Goal: Task Accomplishment & Management: Complete application form

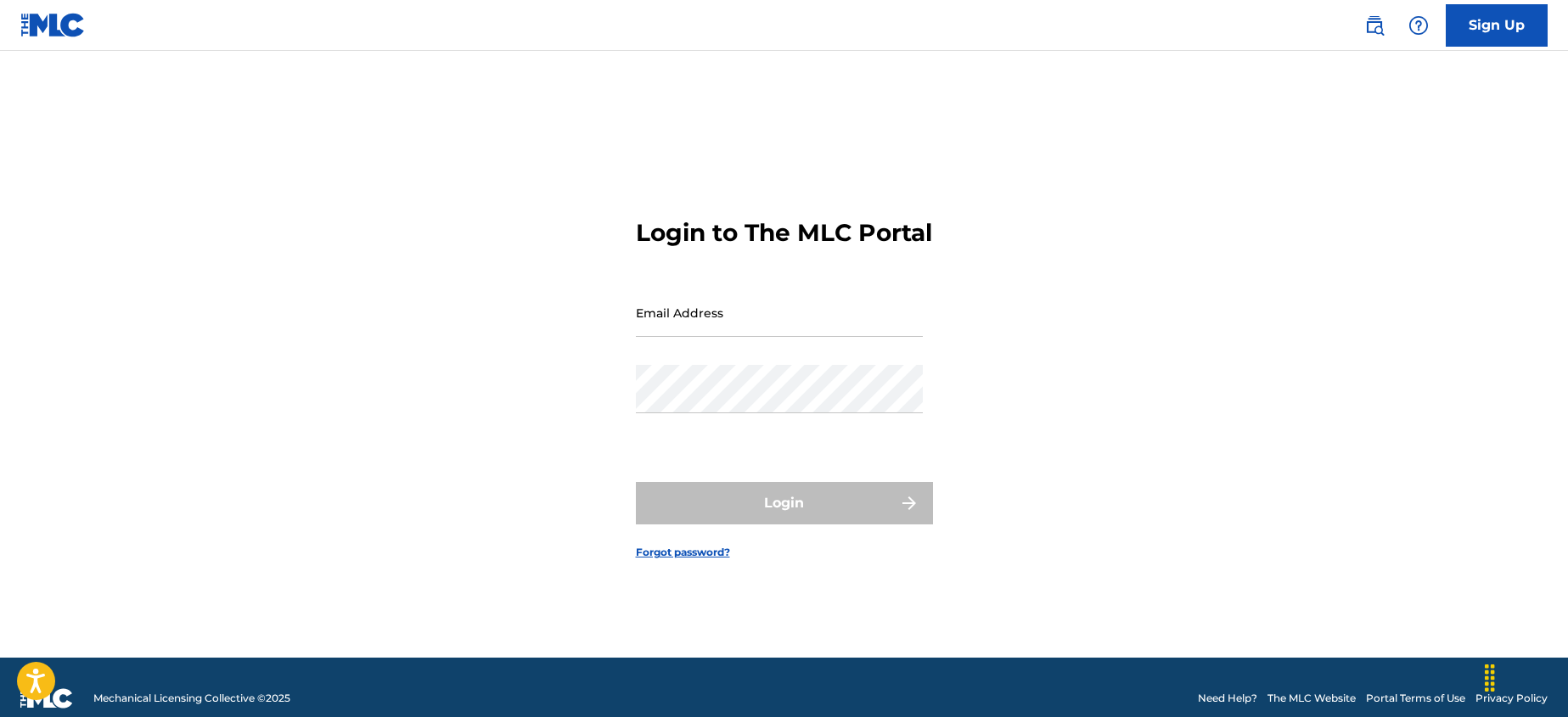
click at [753, 331] on input "Email Address" at bounding box center [779, 313] width 287 height 48
type input "[PERSON_NAME][EMAIL_ADDRESS][DOMAIN_NAME]"
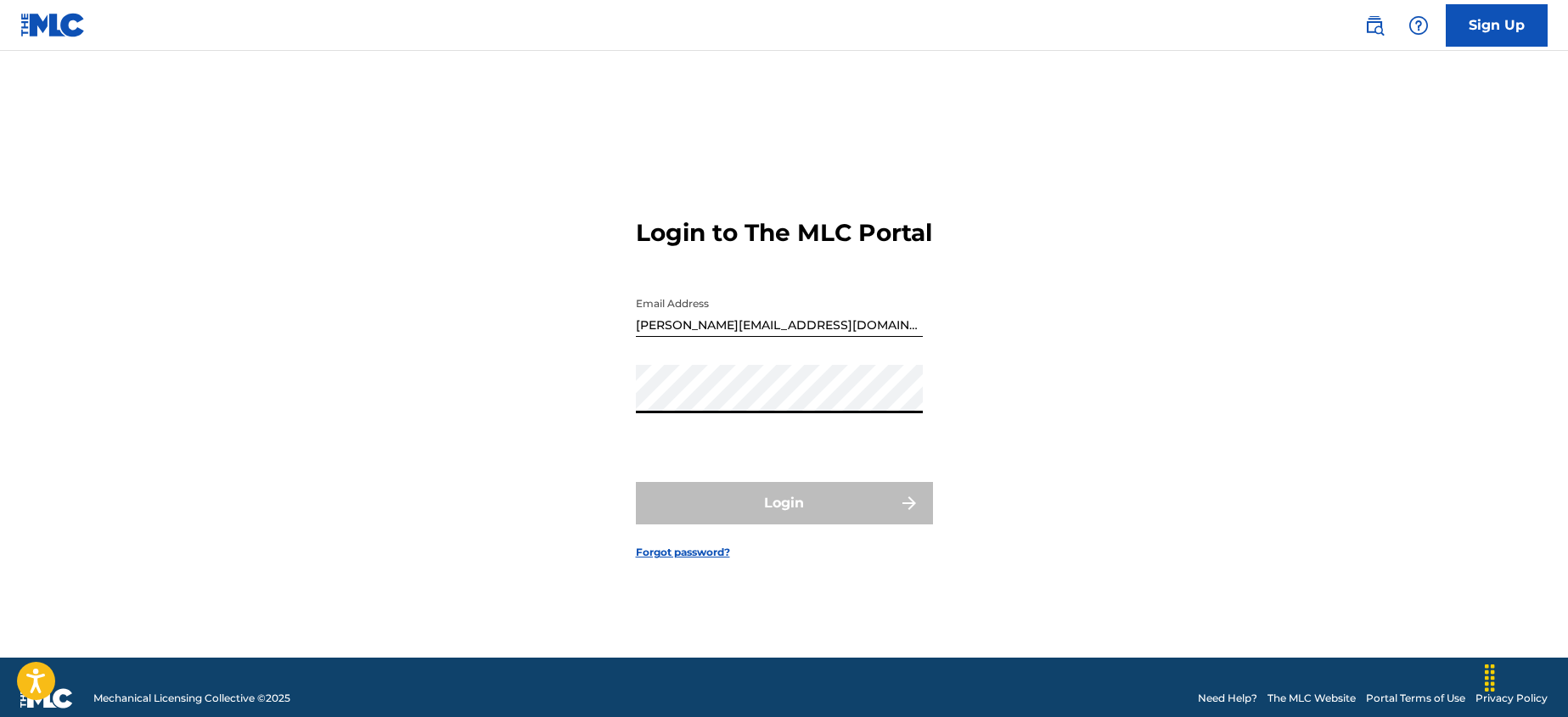
click at [636, 482] on button "Login" at bounding box center [784, 502] width 297 height 42
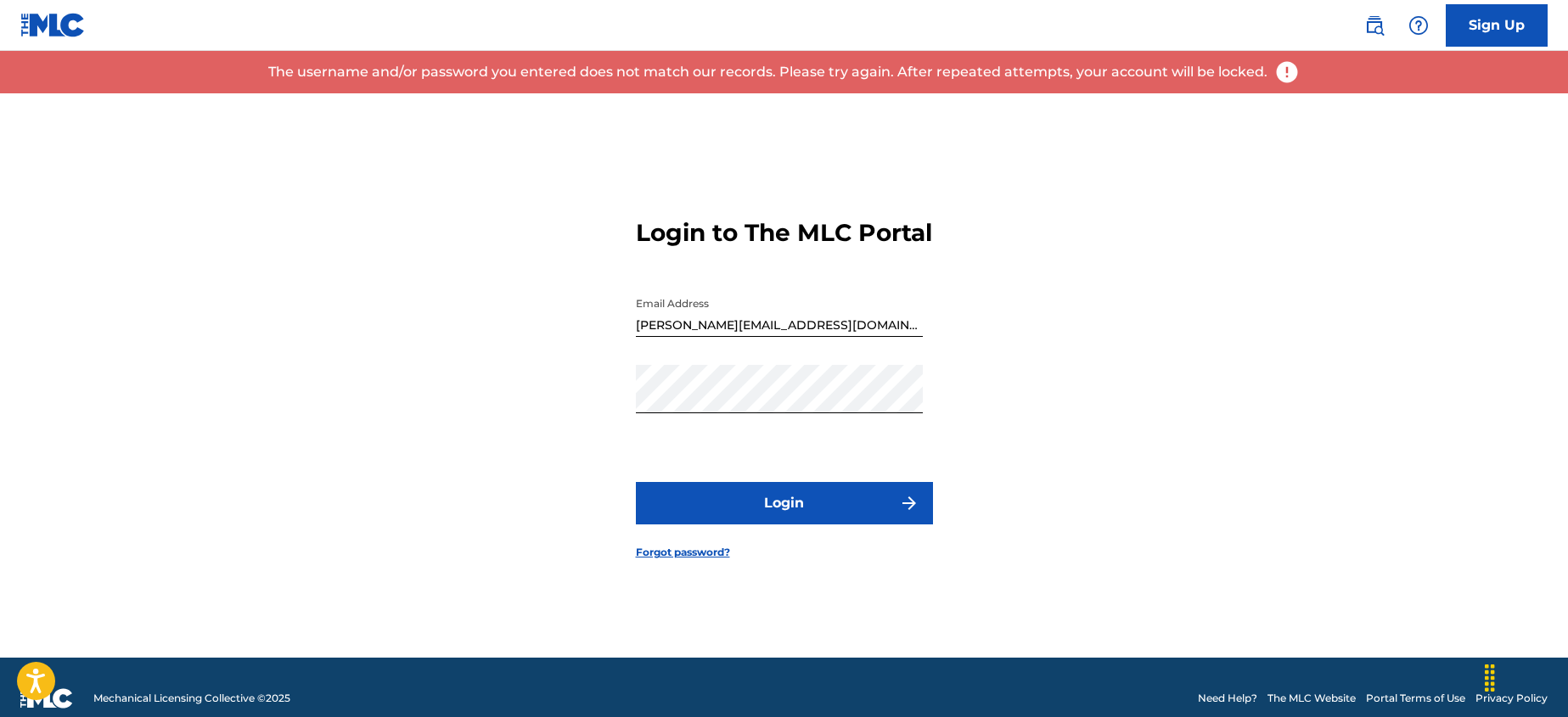
click at [773, 524] on button "Login" at bounding box center [784, 502] width 297 height 42
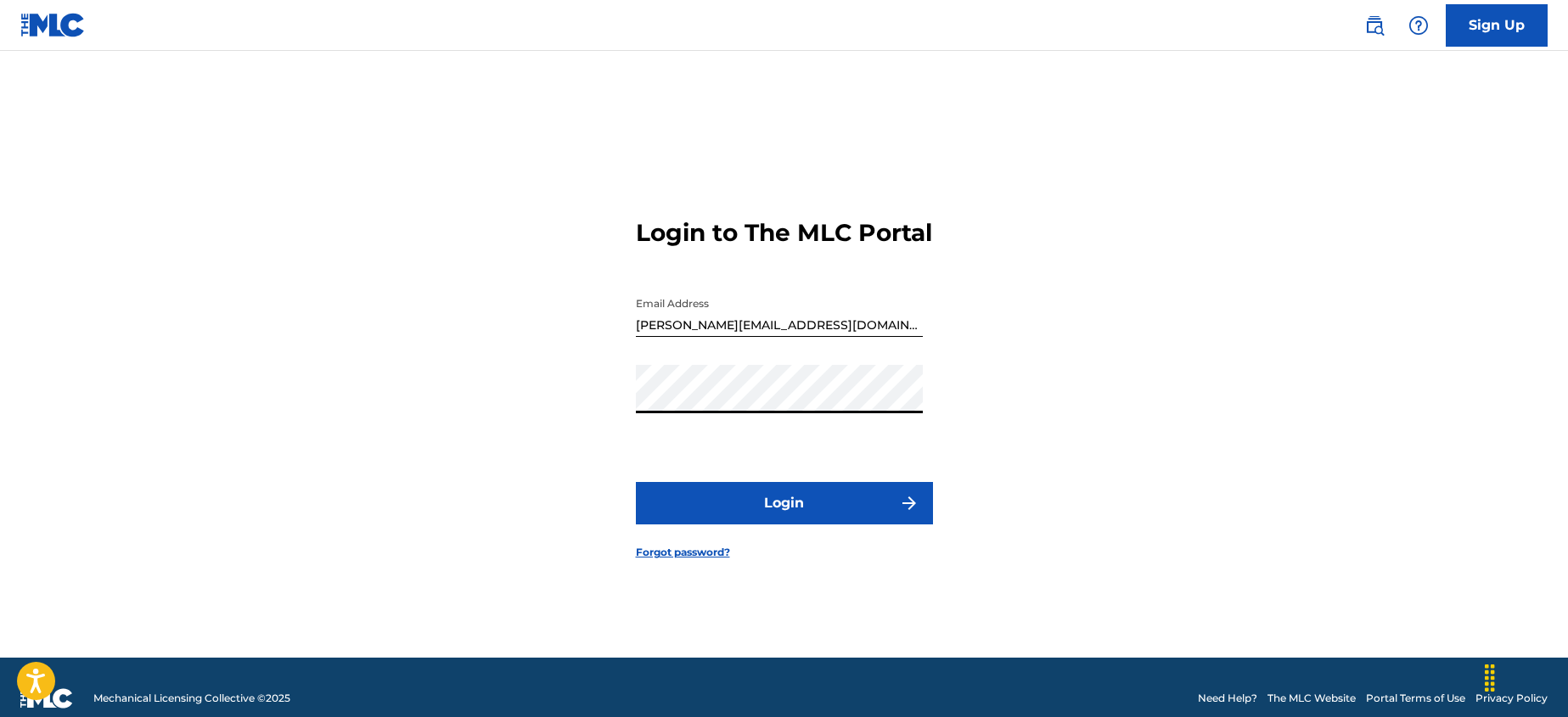
click at [582, 414] on div "Login to The MLC Portal Email Address [PERSON_NAME][EMAIL_ADDRESS][DOMAIN_NAME]…" at bounding box center [784, 375] width 1188 height 564
click at [789, 507] on button "Login" at bounding box center [784, 502] width 297 height 42
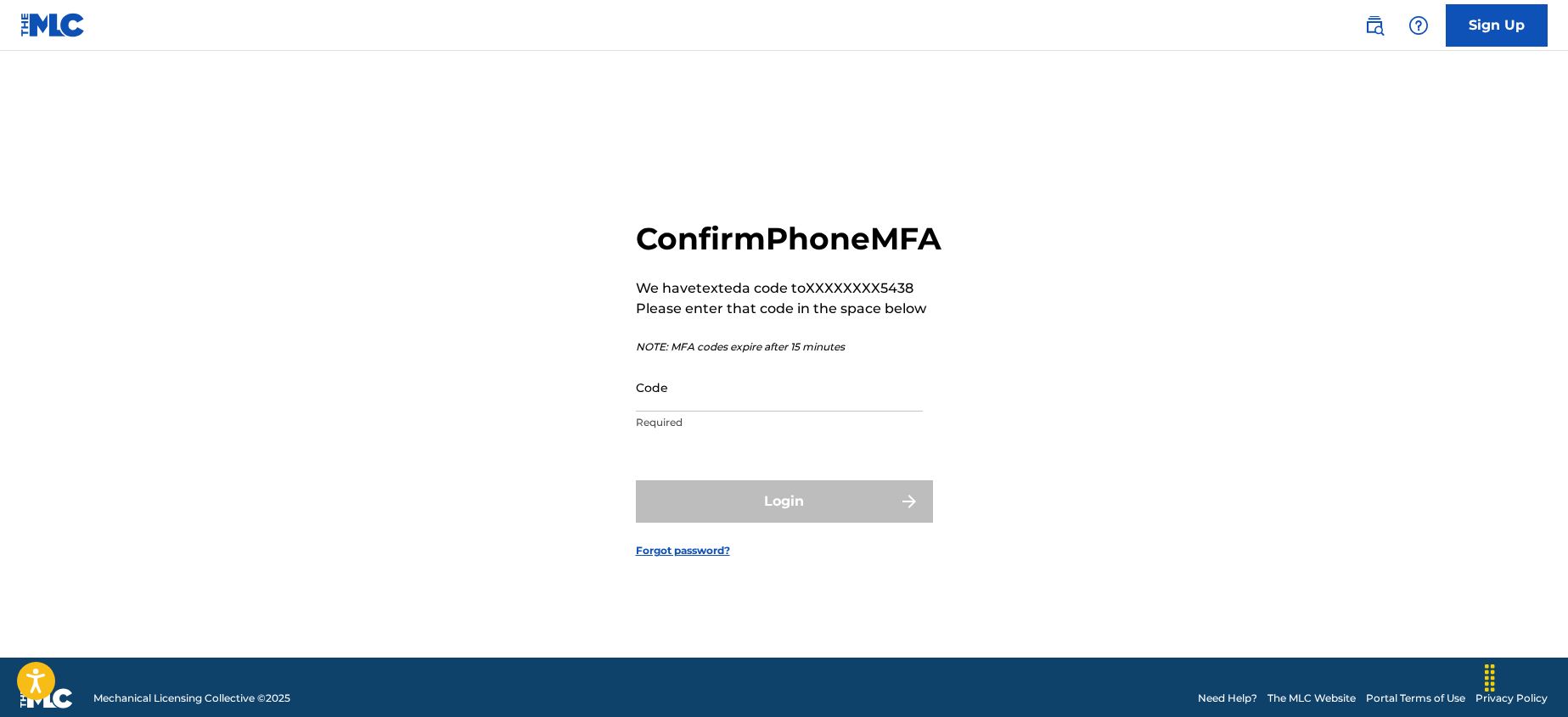
click at [753, 411] on input "Code" at bounding box center [779, 387] width 287 height 48
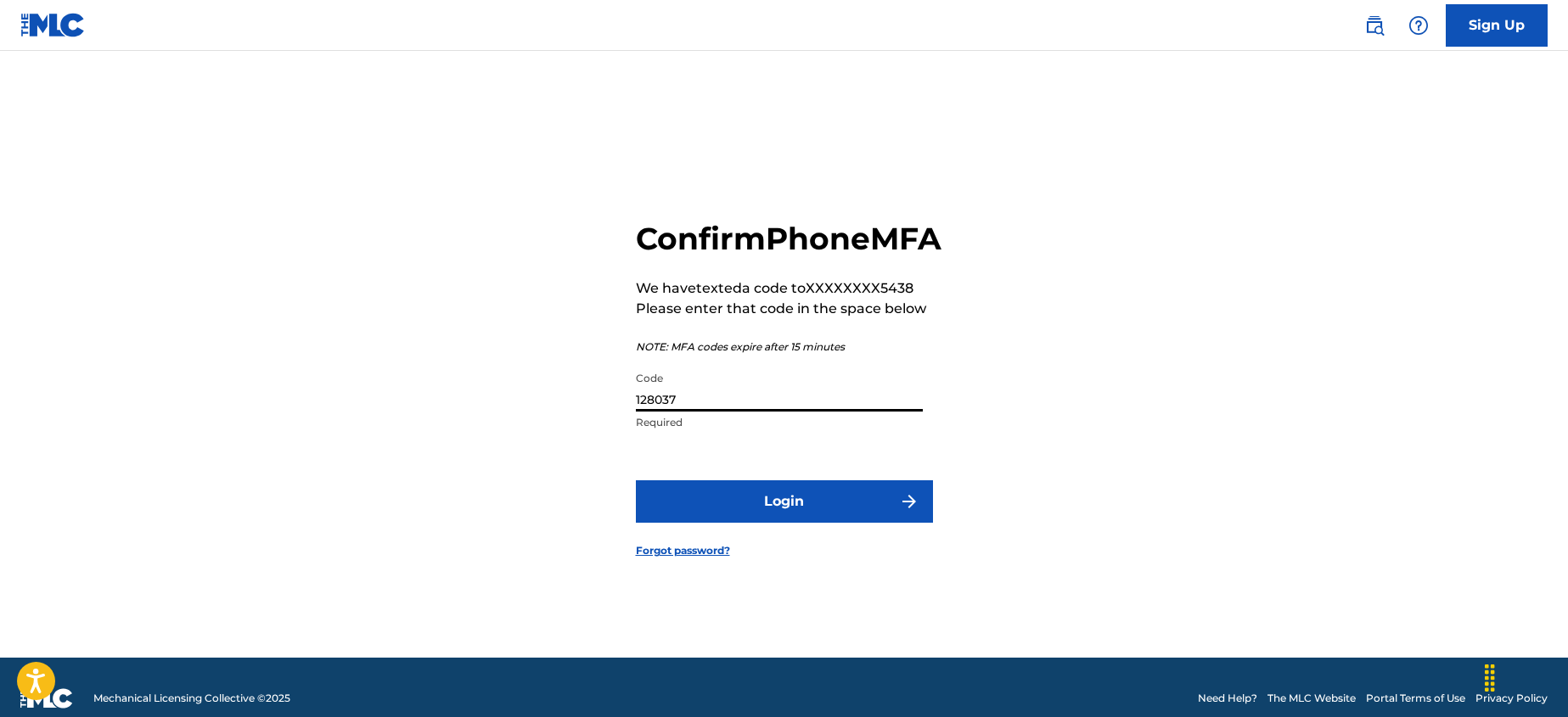
type input "128037"
click at [636, 480] on button "Login" at bounding box center [784, 501] width 297 height 42
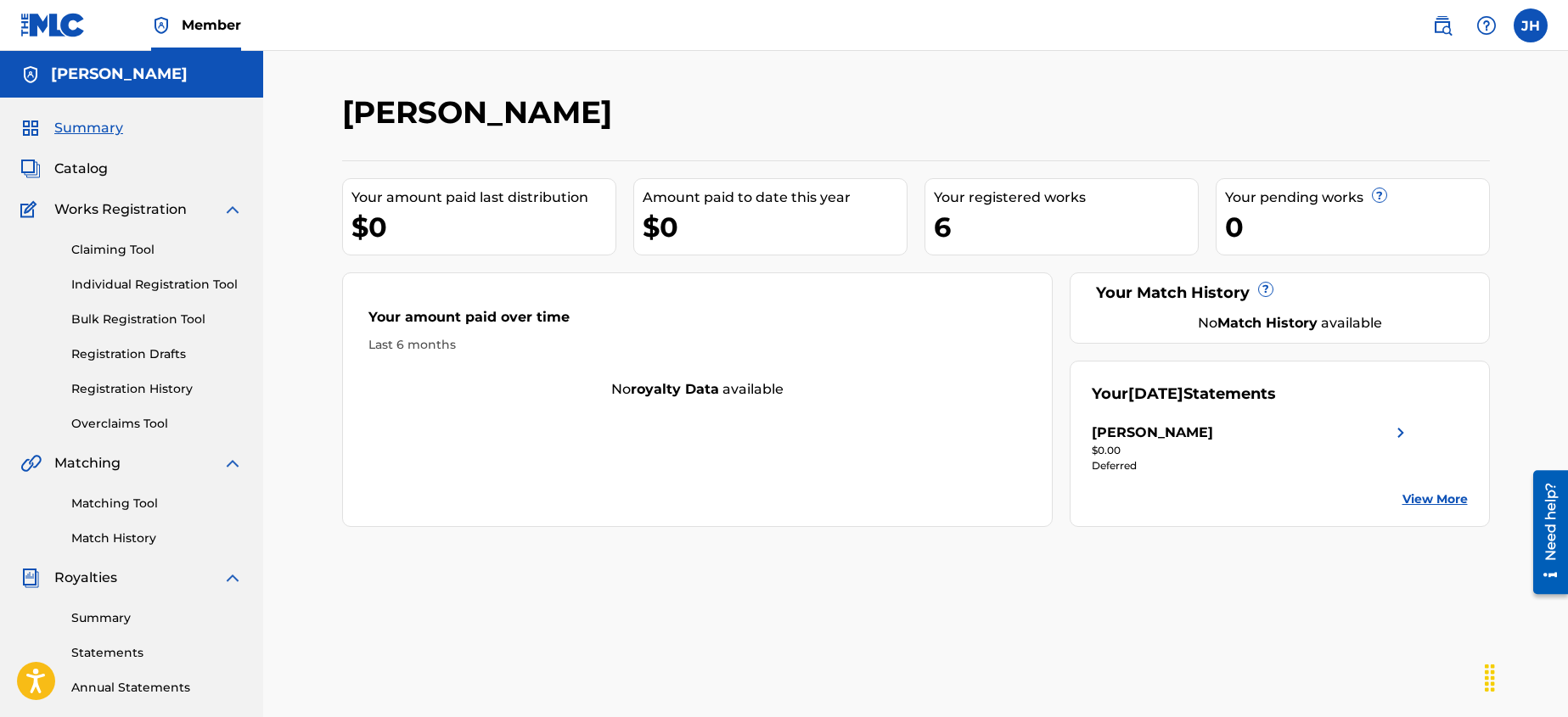
scroll to position [1, 0]
click at [148, 244] on link "Claiming Tool" at bounding box center [157, 249] width 172 height 18
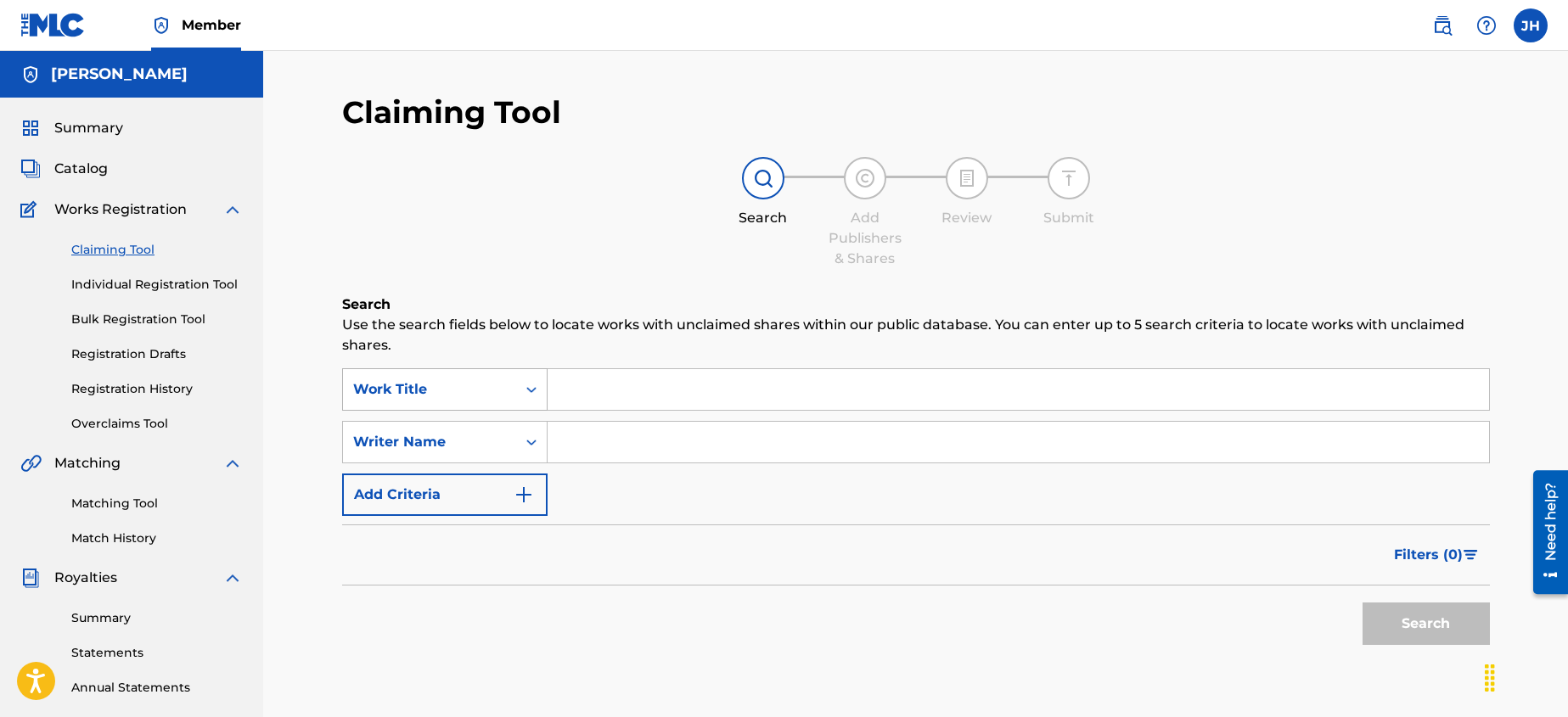
click at [542, 389] on div "Search Form" at bounding box center [532, 390] width 31 height 31
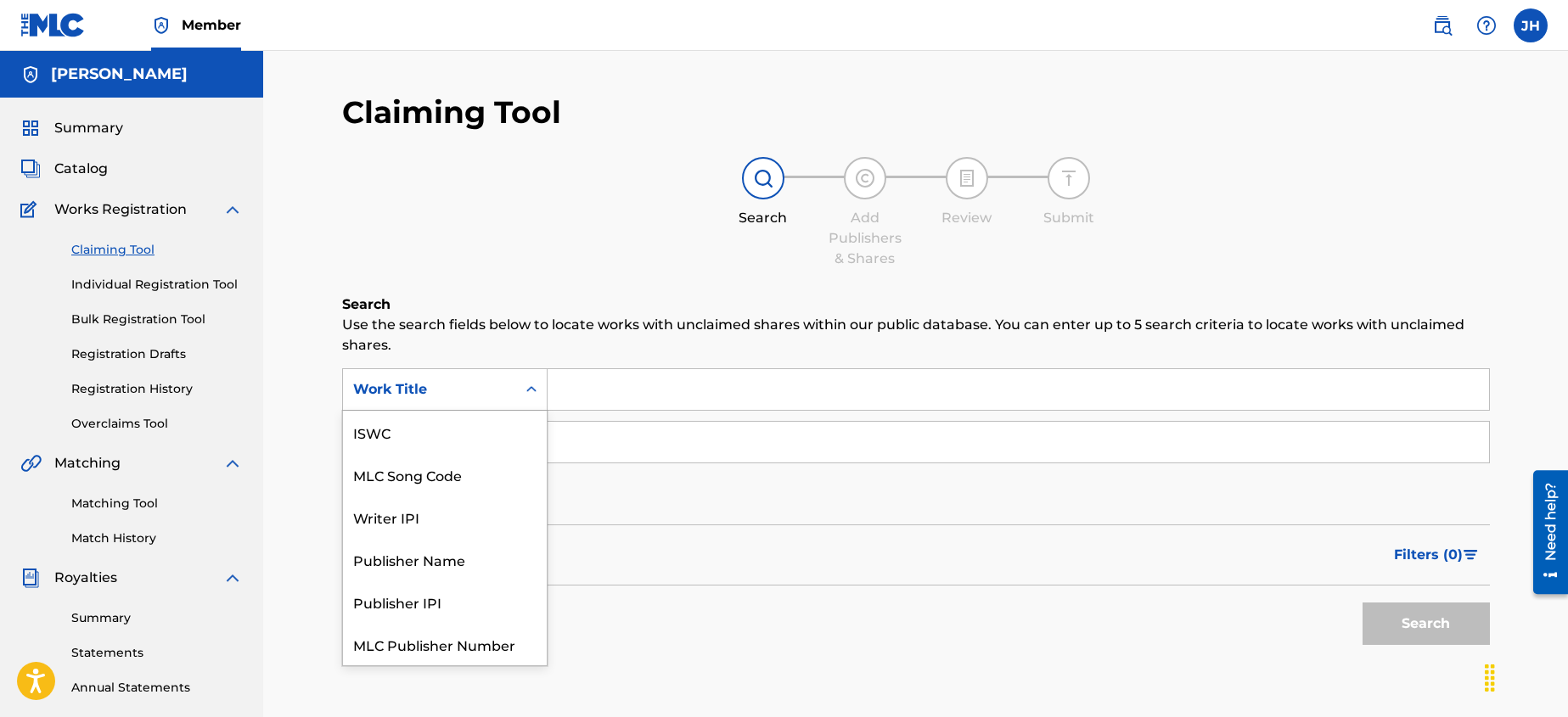
scroll to position [42, 0]
click at [542, 389] on div "Search Form" at bounding box center [532, 390] width 31 height 31
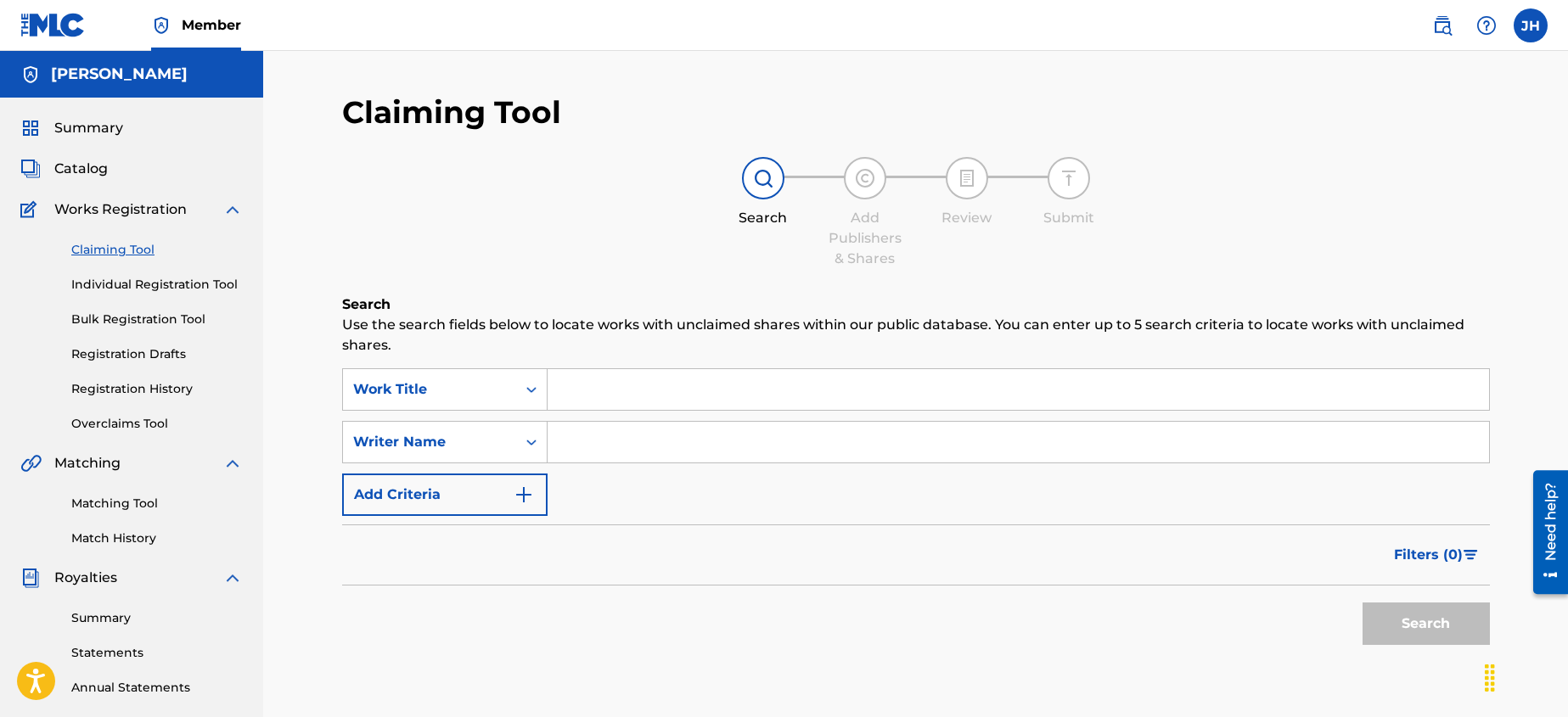
click at [552, 389] on input "Search Form" at bounding box center [1018, 389] width 942 height 40
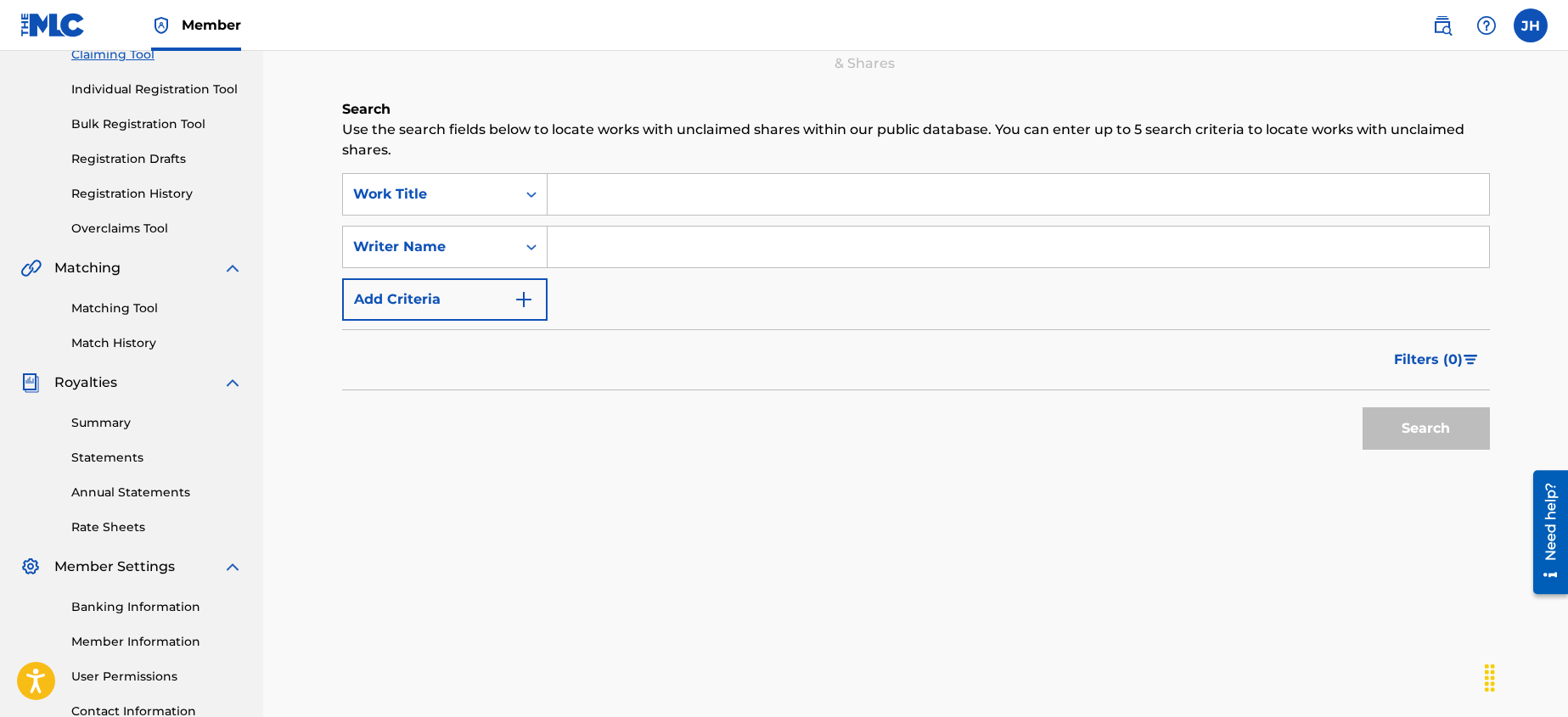
scroll to position [17, 0]
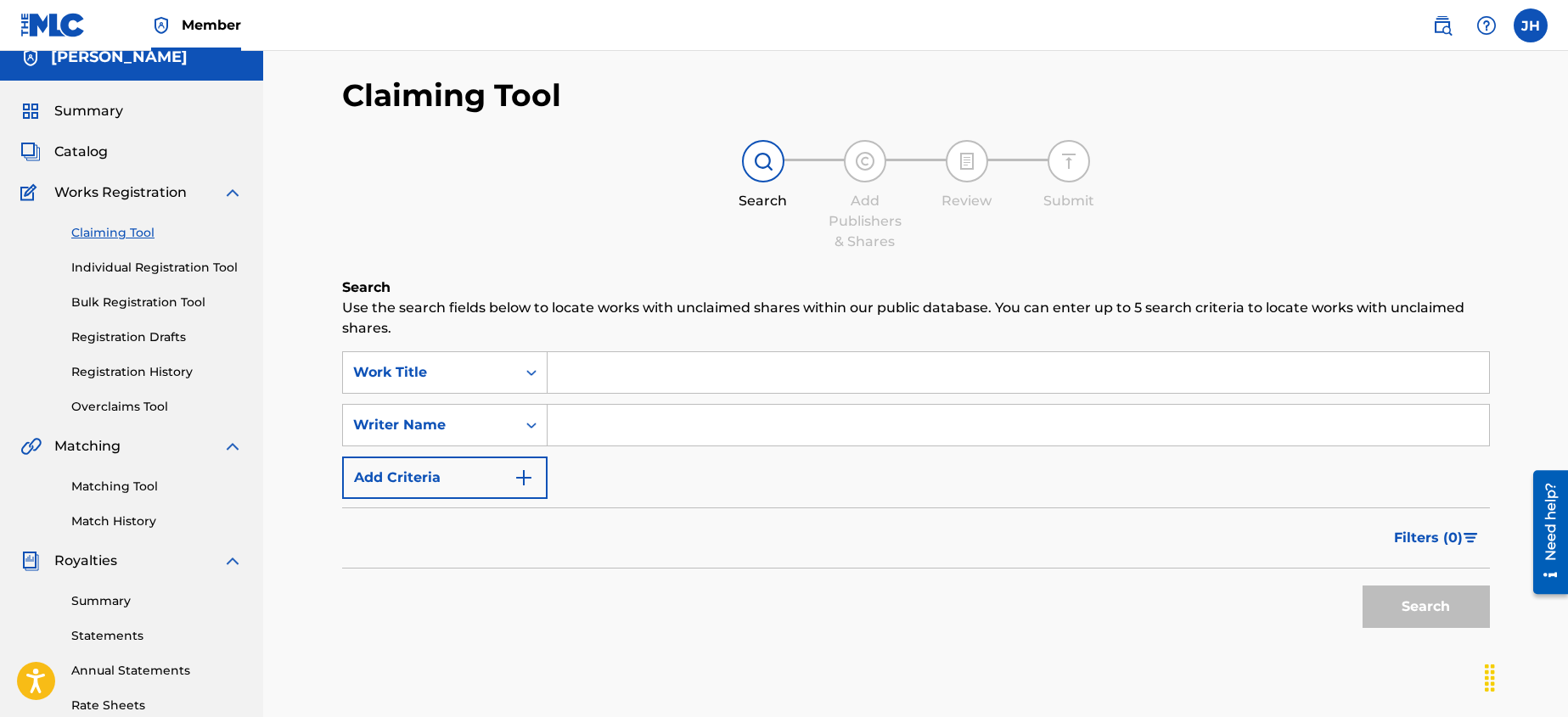
click at [156, 268] on link "Individual Registration Tool" at bounding box center [157, 267] width 172 height 18
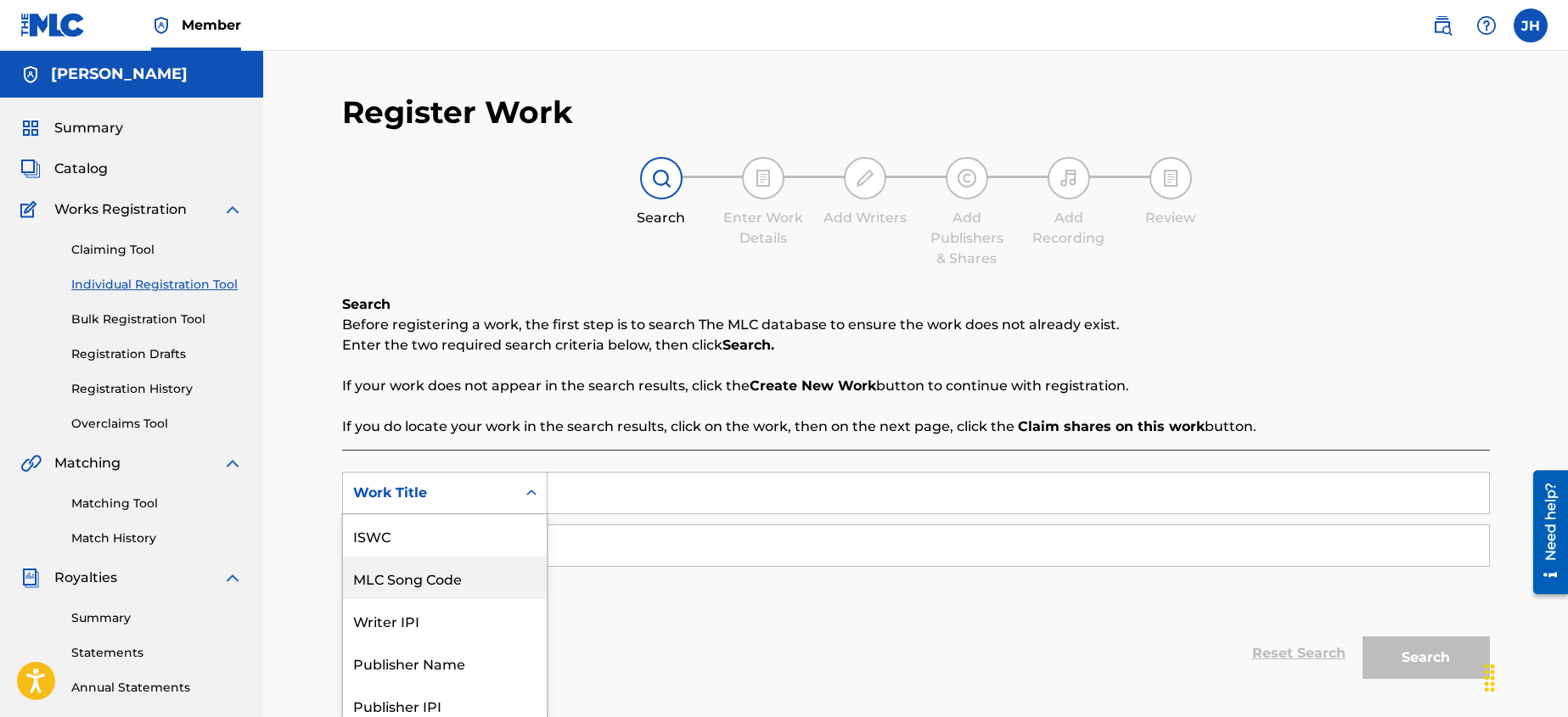
scroll to position [48, 0]
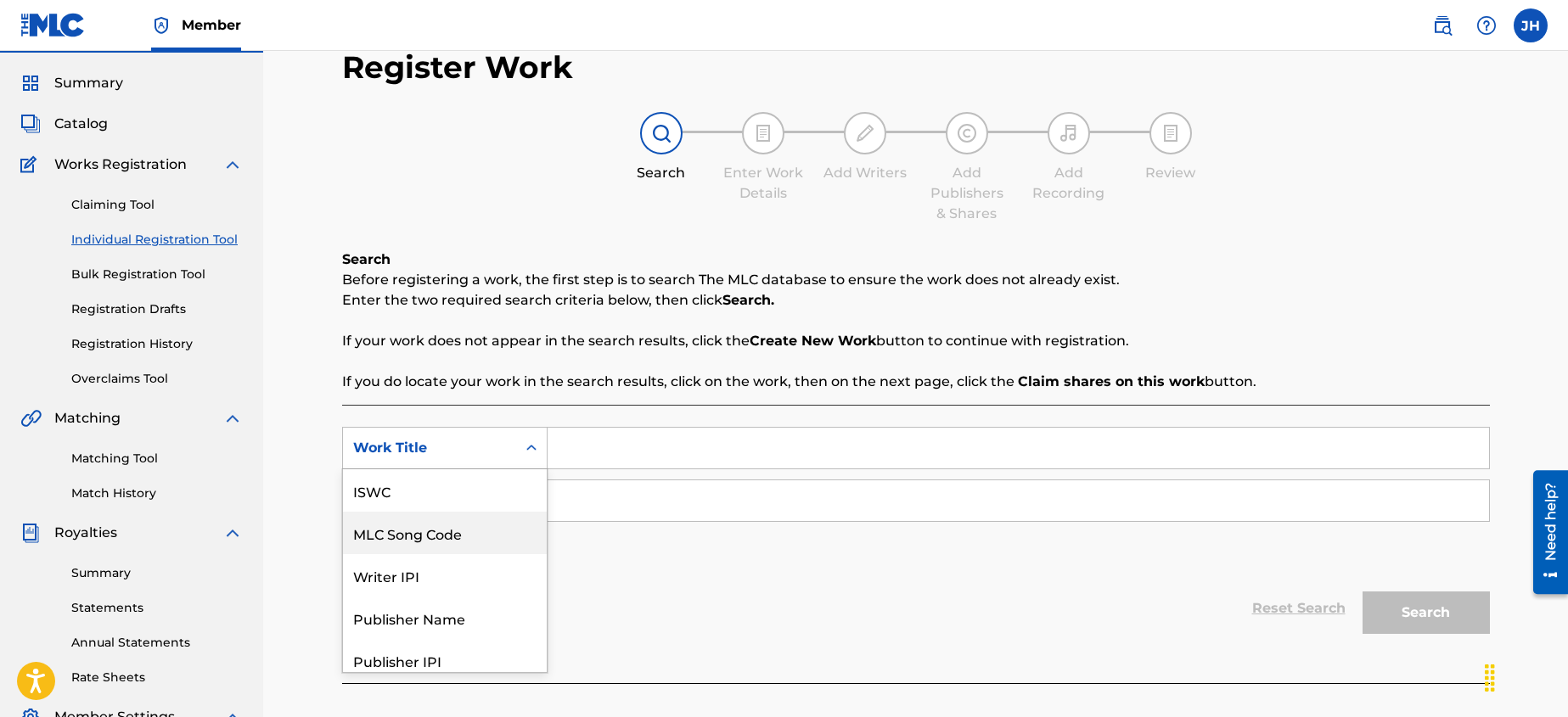
click at [456, 469] on div "MLC Song Code, 2 of 7. 7 results available. Use Up and Down to choose options, …" at bounding box center [444, 447] width 205 height 42
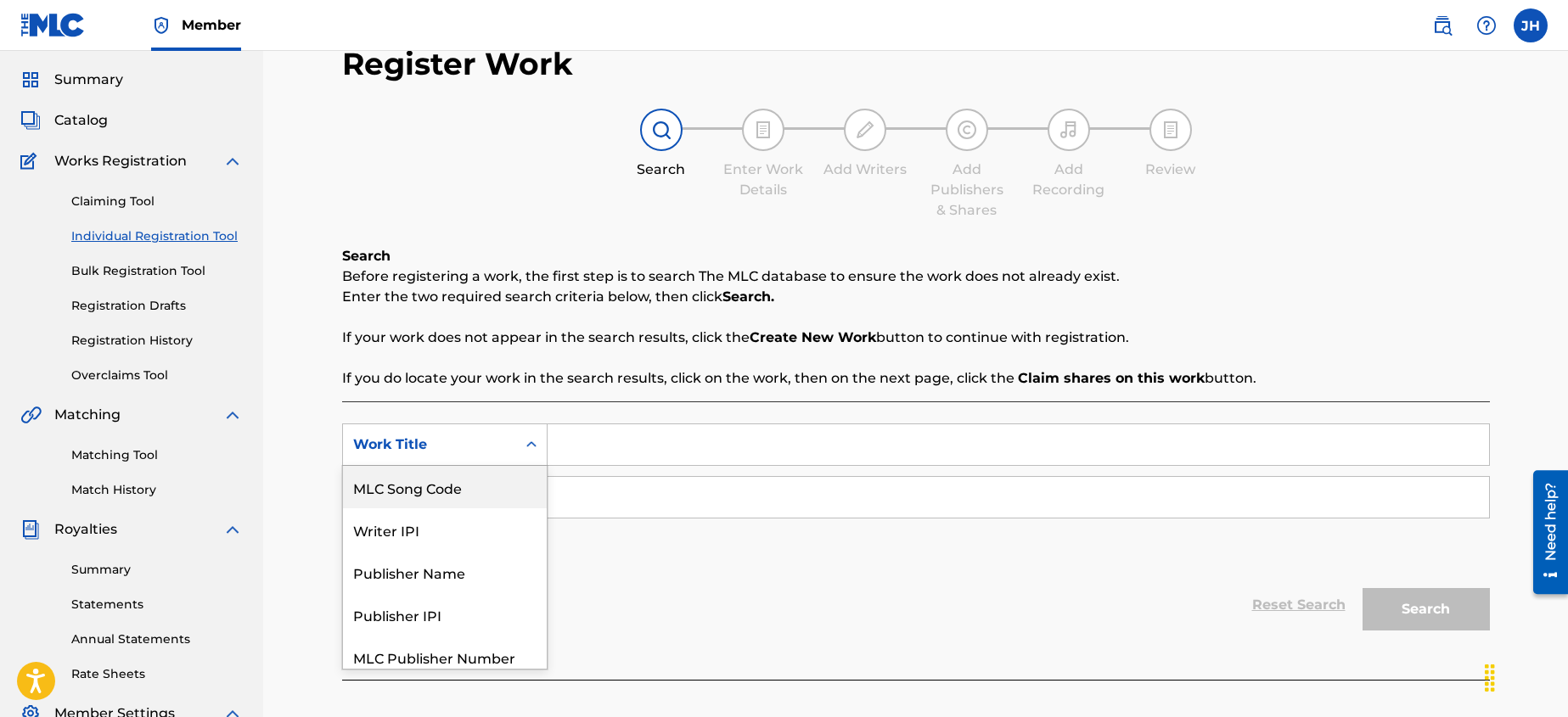
scroll to position [52, 0]
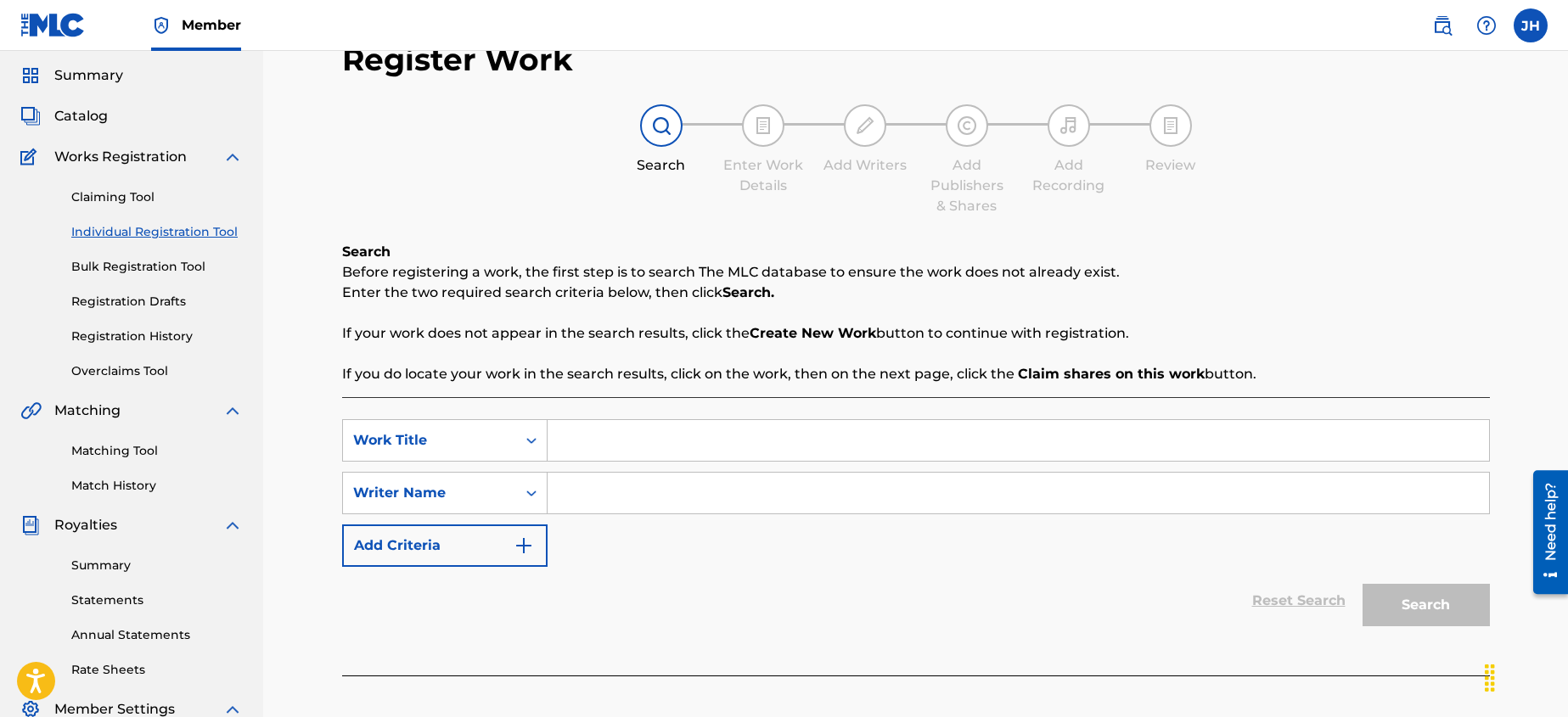
click at [484, 441] on div "Work Title" at bounding box center [430, 441] width 153 height 21
click at [577, 435] on input "Search Form" at bounding box center [1018, 440] width 942 height 40
type input "Shades of Blue"
click at [604, 492] on input "Search Form" at bounding box center [1018, 492] width 942 height 40
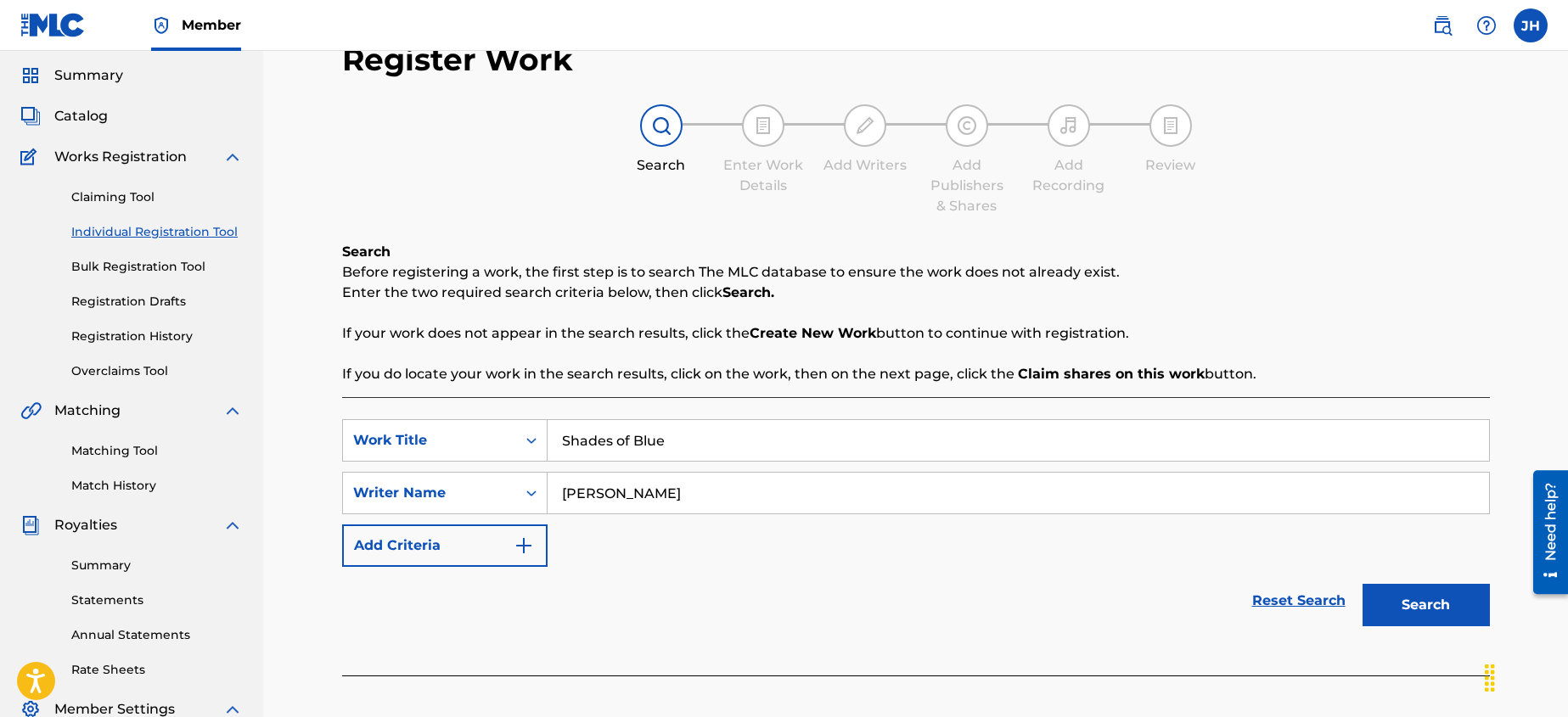
type input "[PERSON_NAME]"
click at [1376, 595] on button "Search" at bounding box center [1426, 605] width 127 height 42
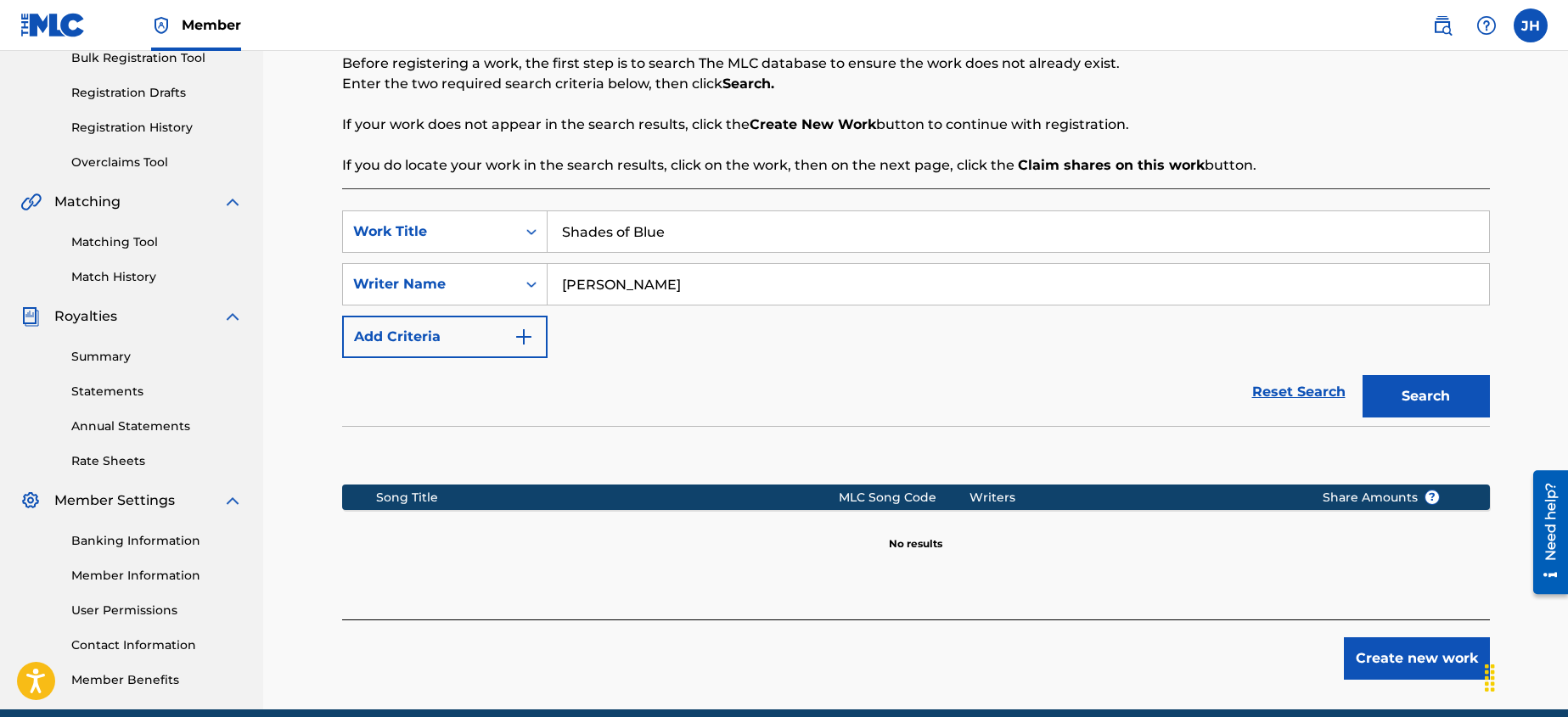
scroll to position [325, 0]
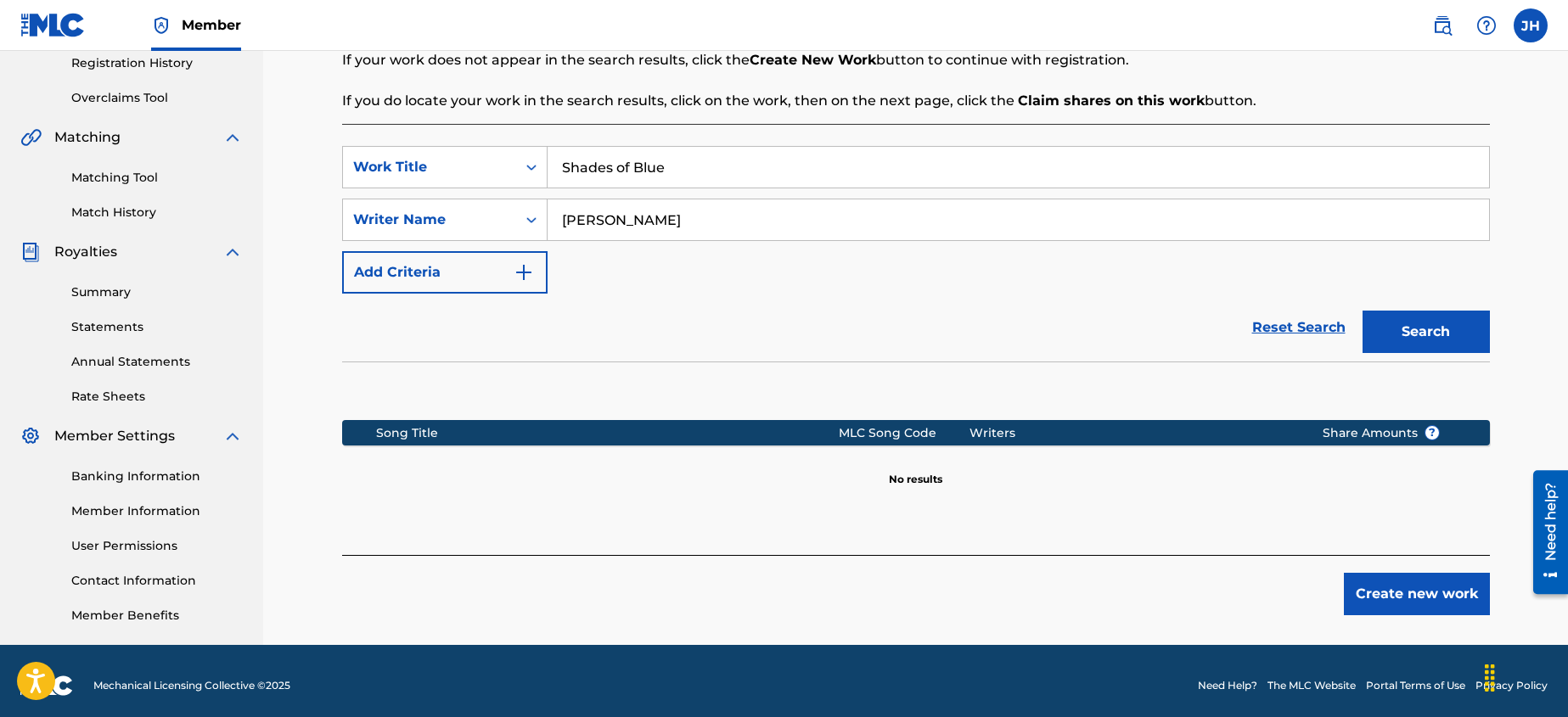
click at [1388, 592] on button "Create new work" at bounding box center [1417, 593] width 146 height 42
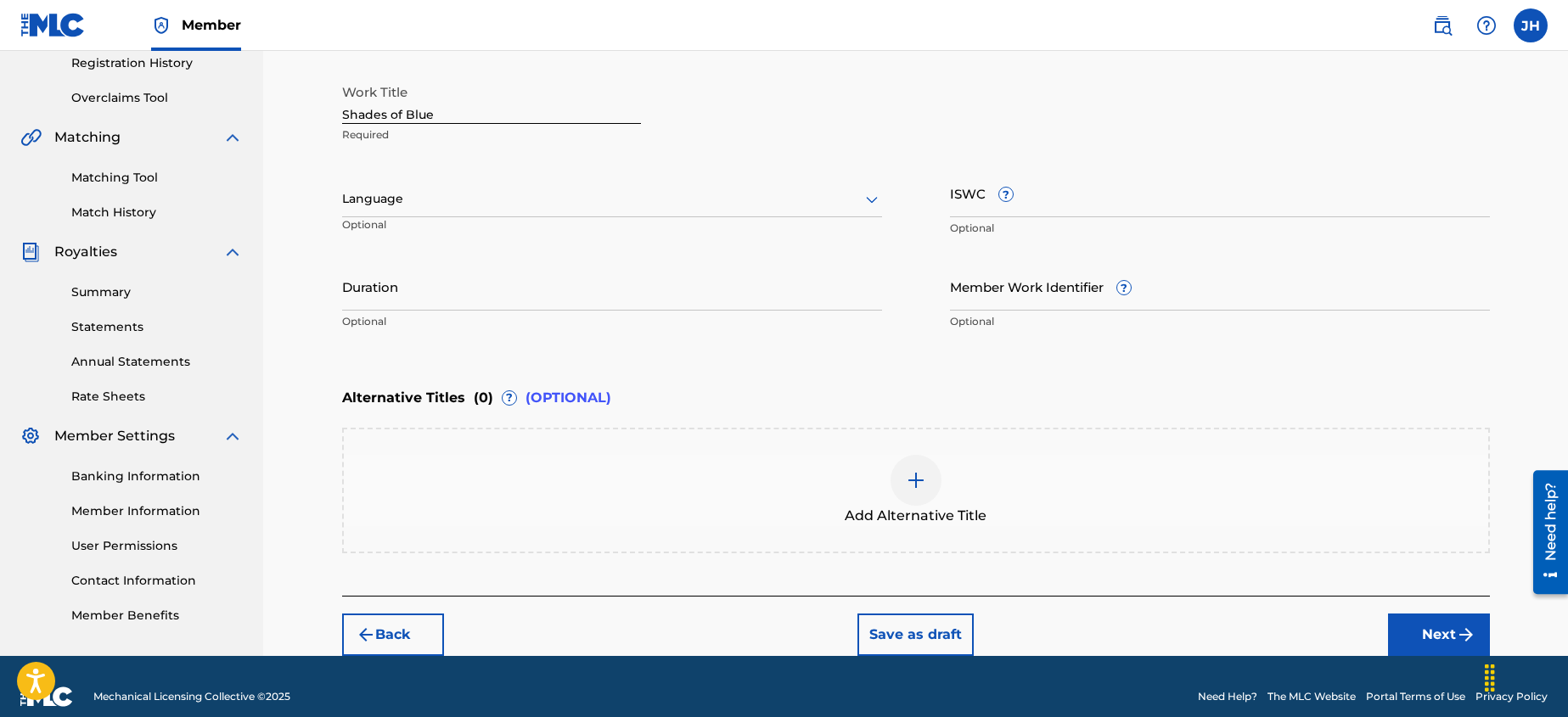
click at [831, 208] on div at bounding box center [612, 198] width 540 height 21
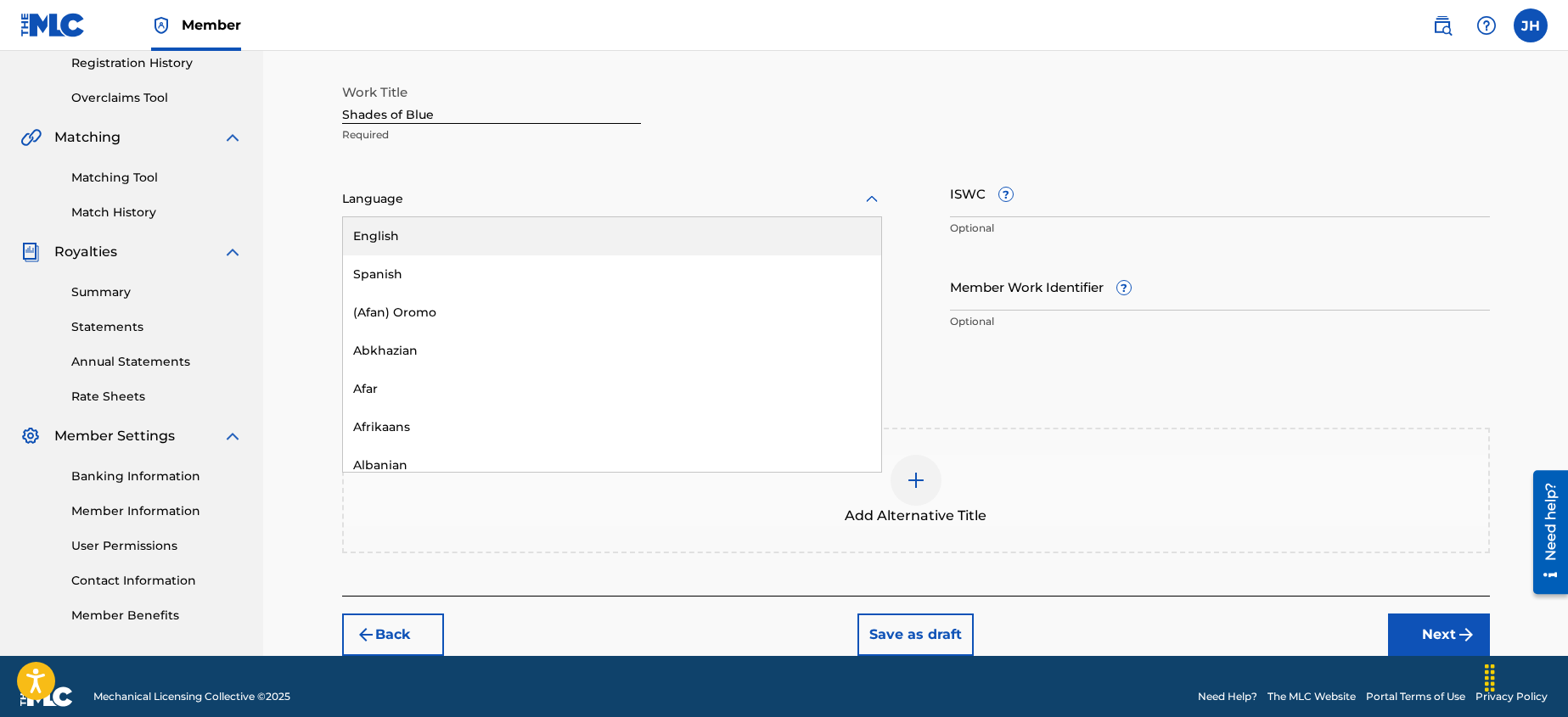
click at [779, 232] on div "English" at bounding box center [612, 236] width 538 height 38
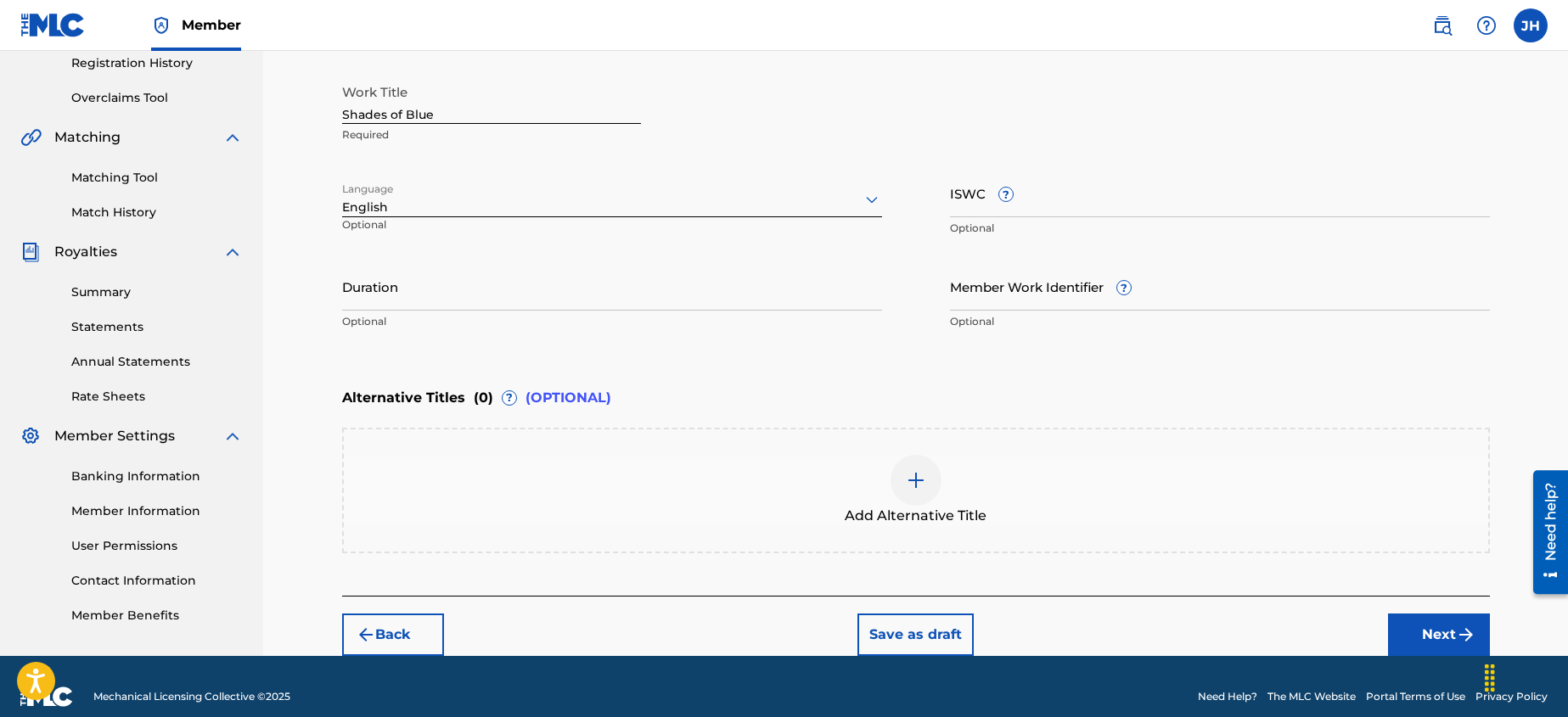
click at [1022, 189] on input "ISWC ?" at bounding box center [1219, 193] width 540 height 48
paste input "T-316411817-2"
type input "T-316411817-2"
click at [472, 296] on input "Duration" at bounding box center [612, 286] width 540 height 48
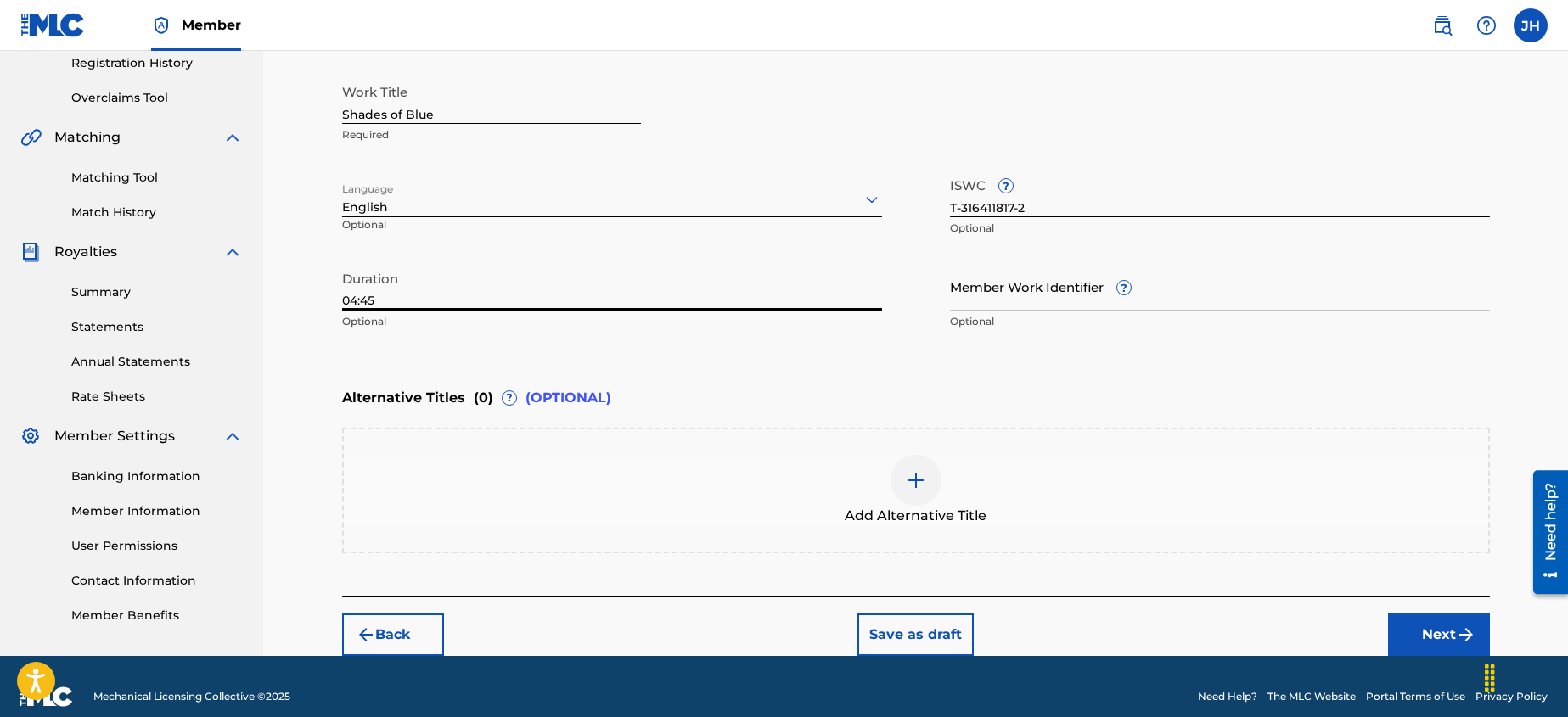
scroll to position [345, 0]
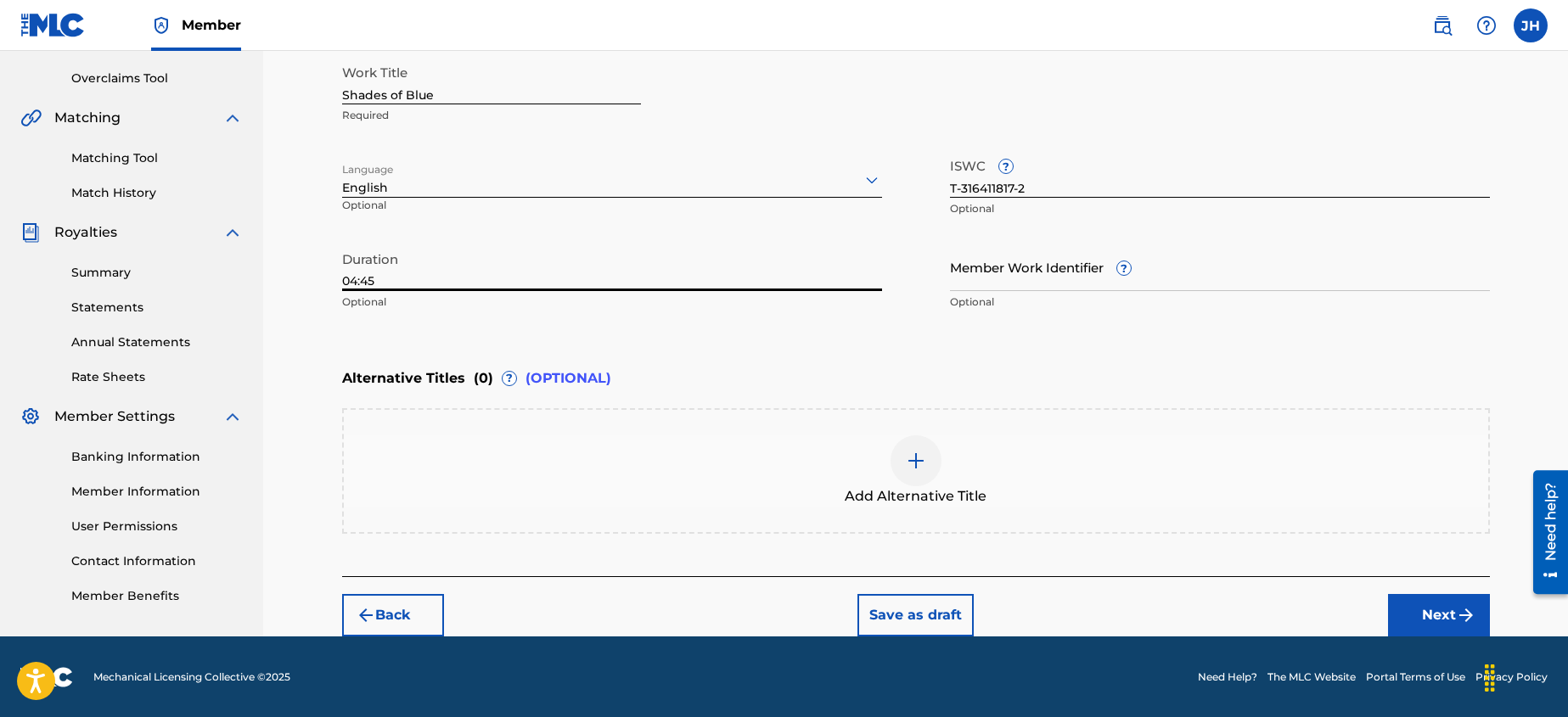
type input "04:45"
click at [1404, 614] on button "Next" at bounding box center [1438, 615] width 102 height 42
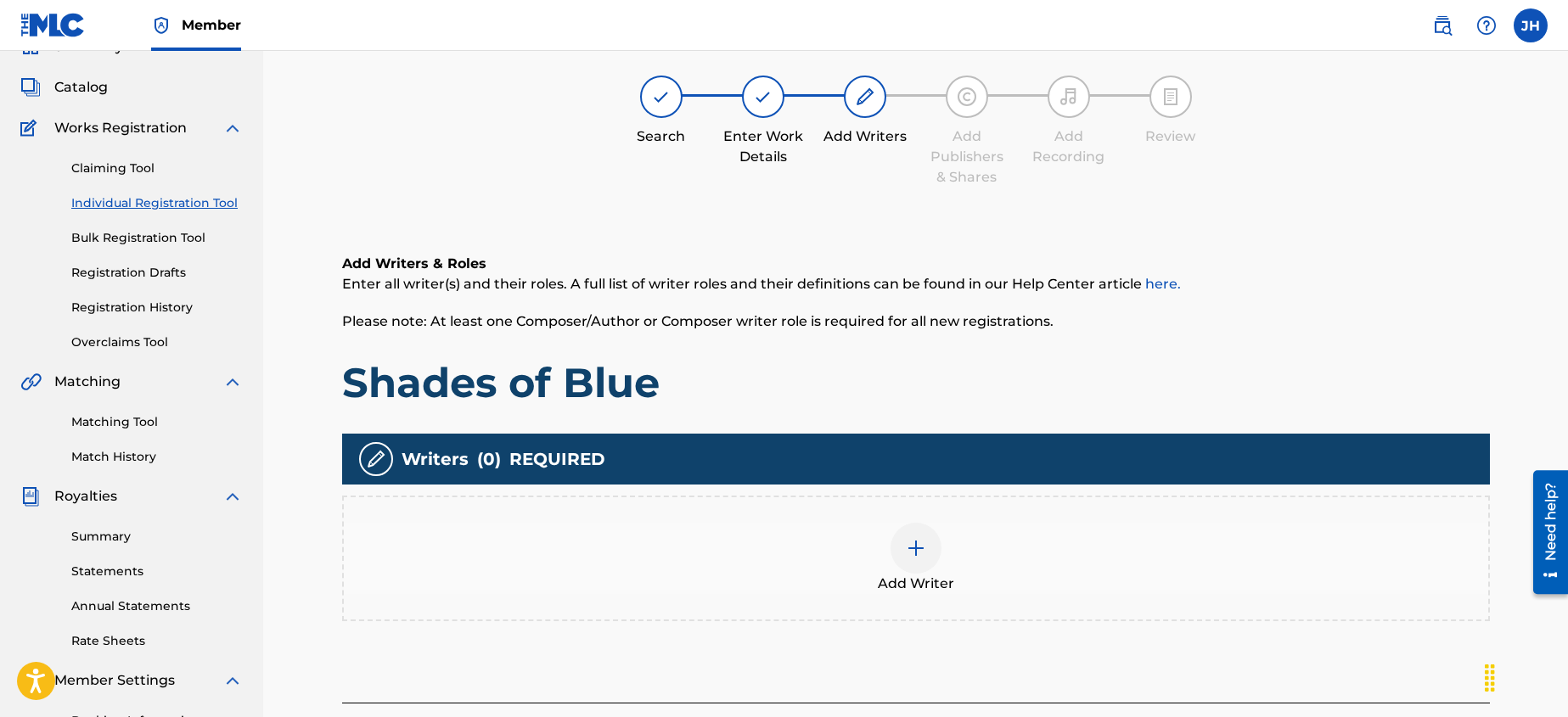
scroll to position [76, 0]
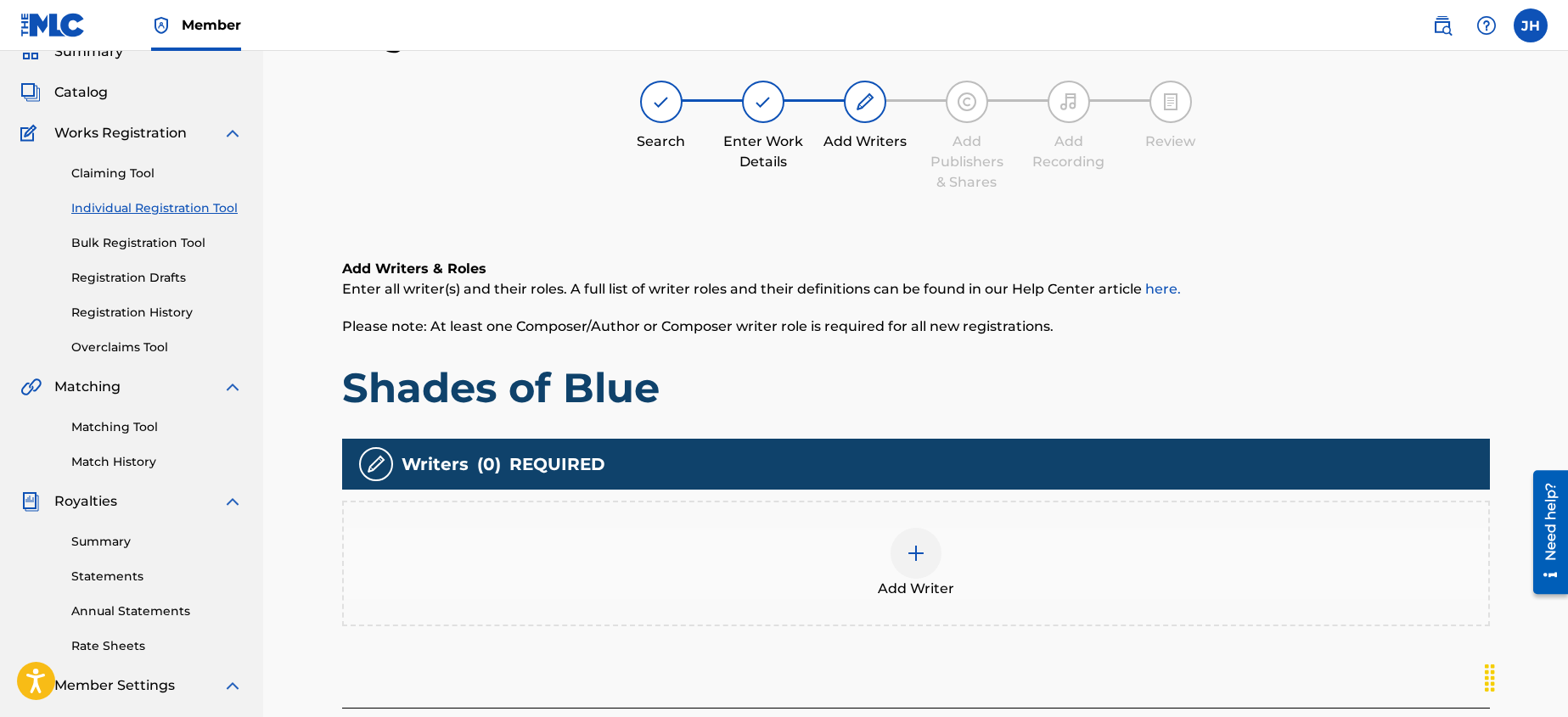
click at [1021, 558] on div "Add Writer" at bounding box center [916, 562] width 1144 height 71
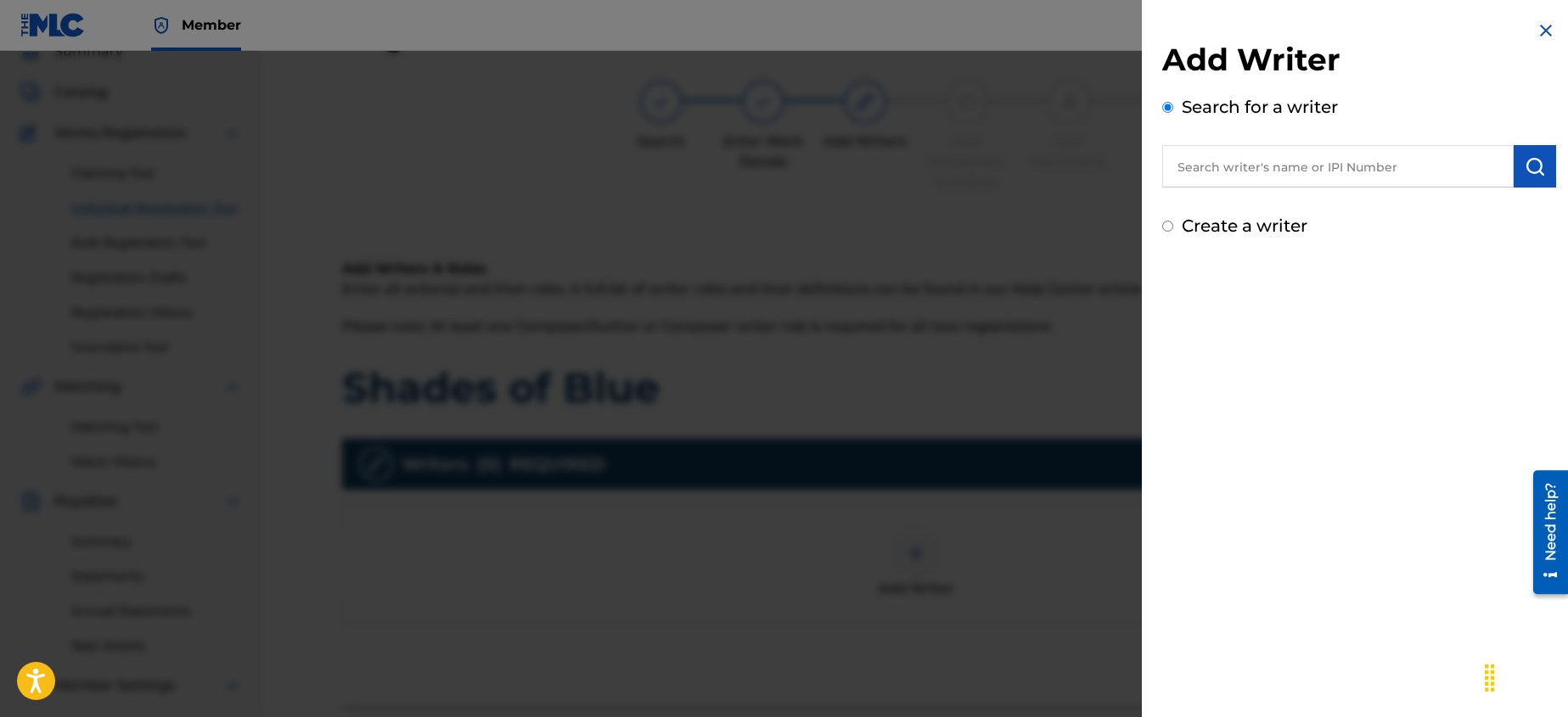
click at [1282, 161] on input "text" at bounding box center [1337, 166] width 351 height 42
click at [1165, 228] on input "Create a writer" at bounding box center [1167, 226] width 11 height 11
radio input "false"
radio input "true"
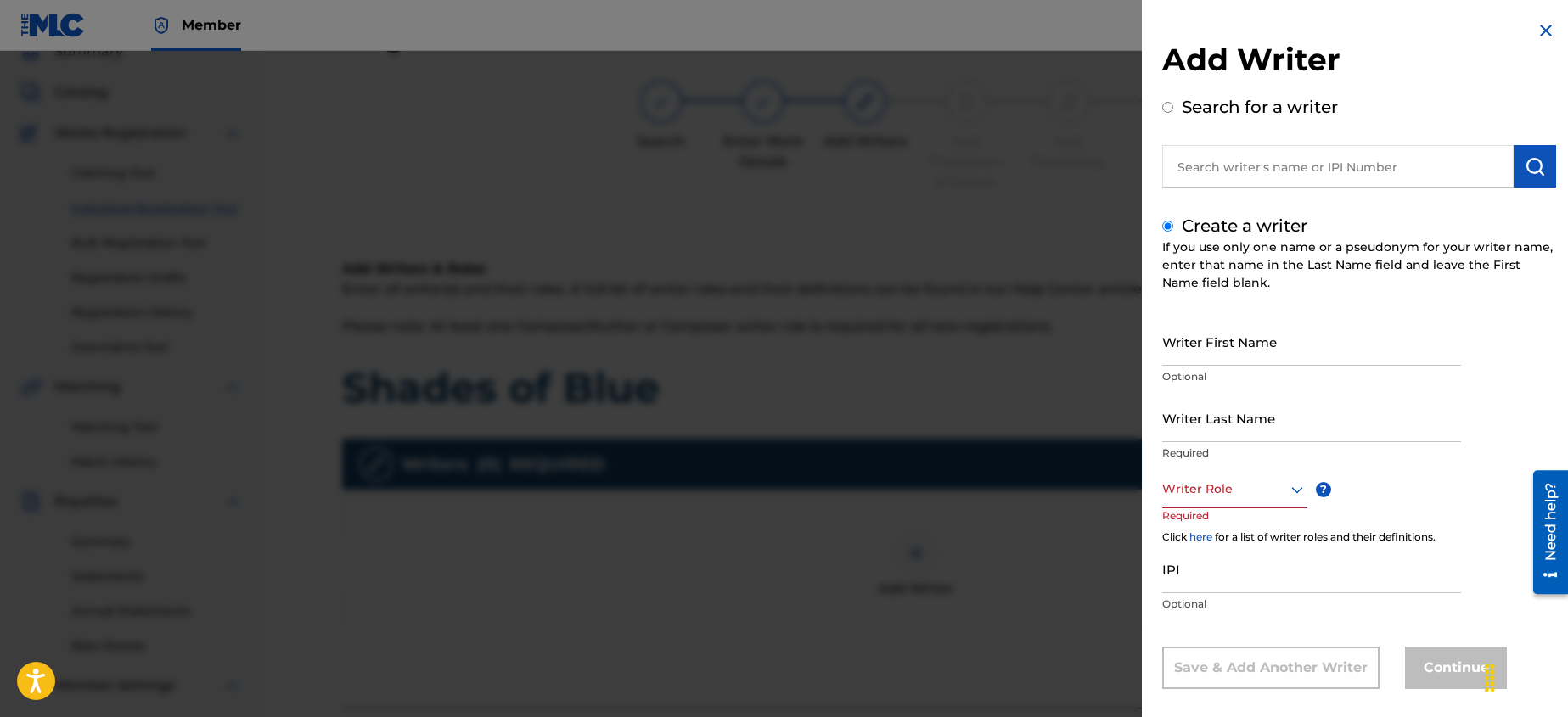
click at [1165, 228] on input "Create a writer" at bounding box center [1167, 226] width 11 height 11
click at [1215, 161] on input "text" at bounding box center [1337, 166] width 351 height 42
radio input "true"
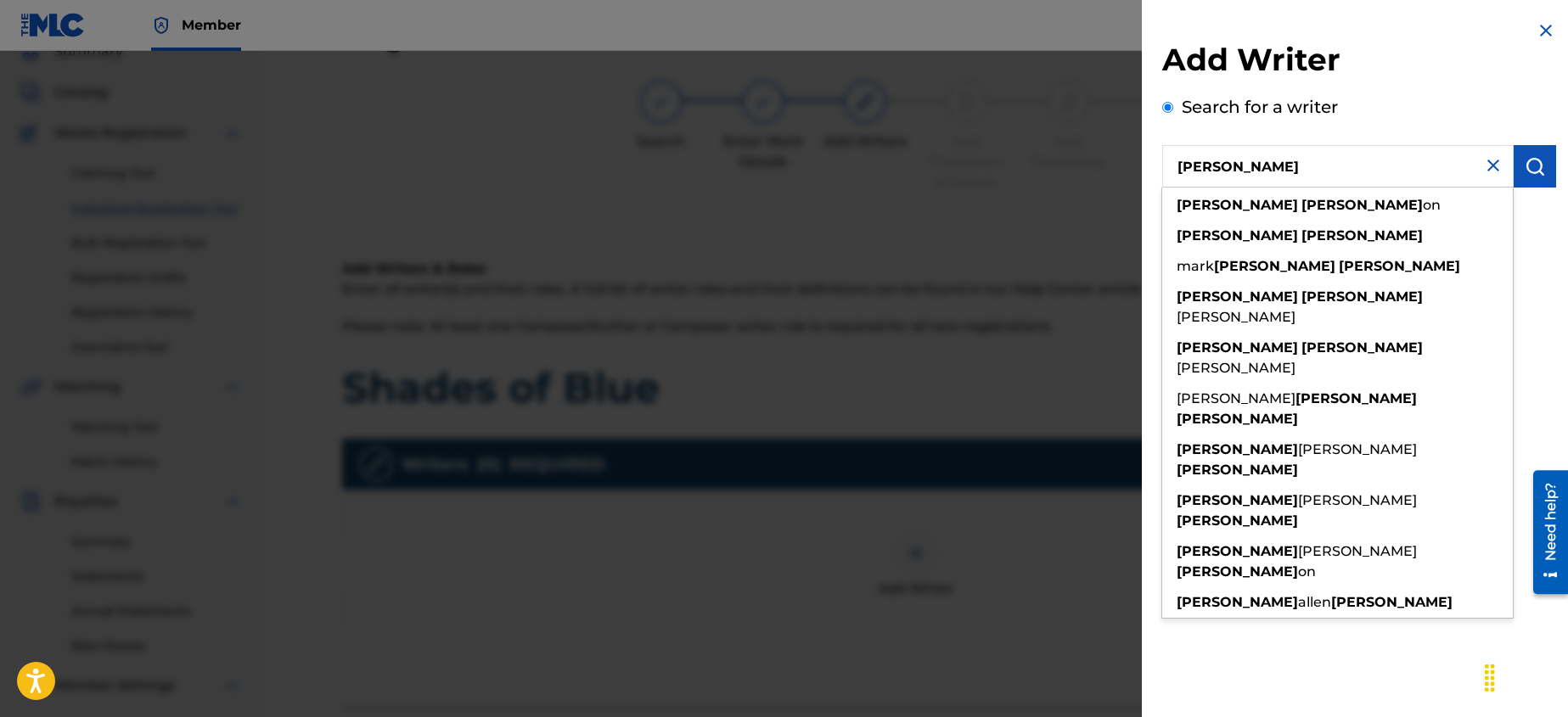
type input "[PERSON_NAME]"
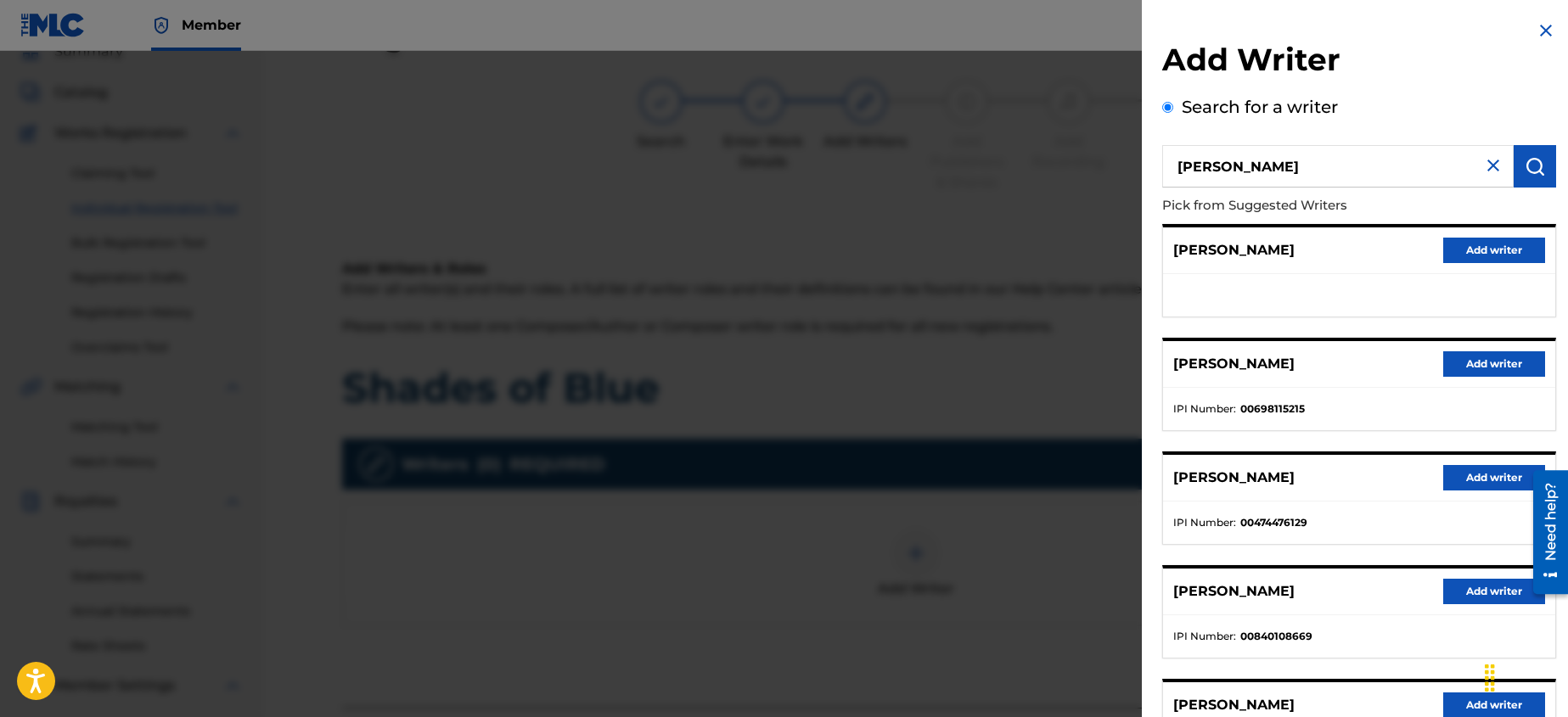
click at [1465, 478] on button "Add writer" at bounding box center [1493, 477] width 102 height 26
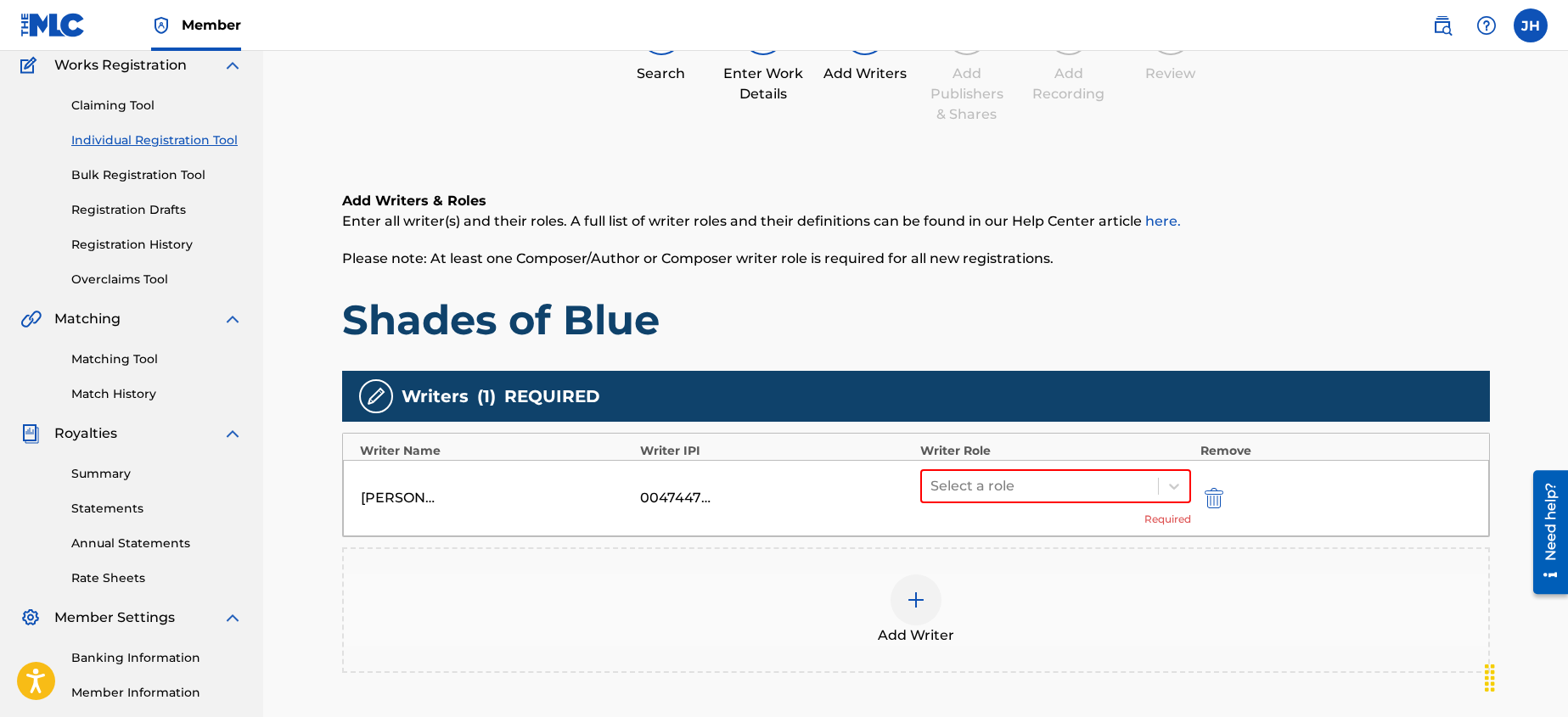
scroll to position [237, 0]
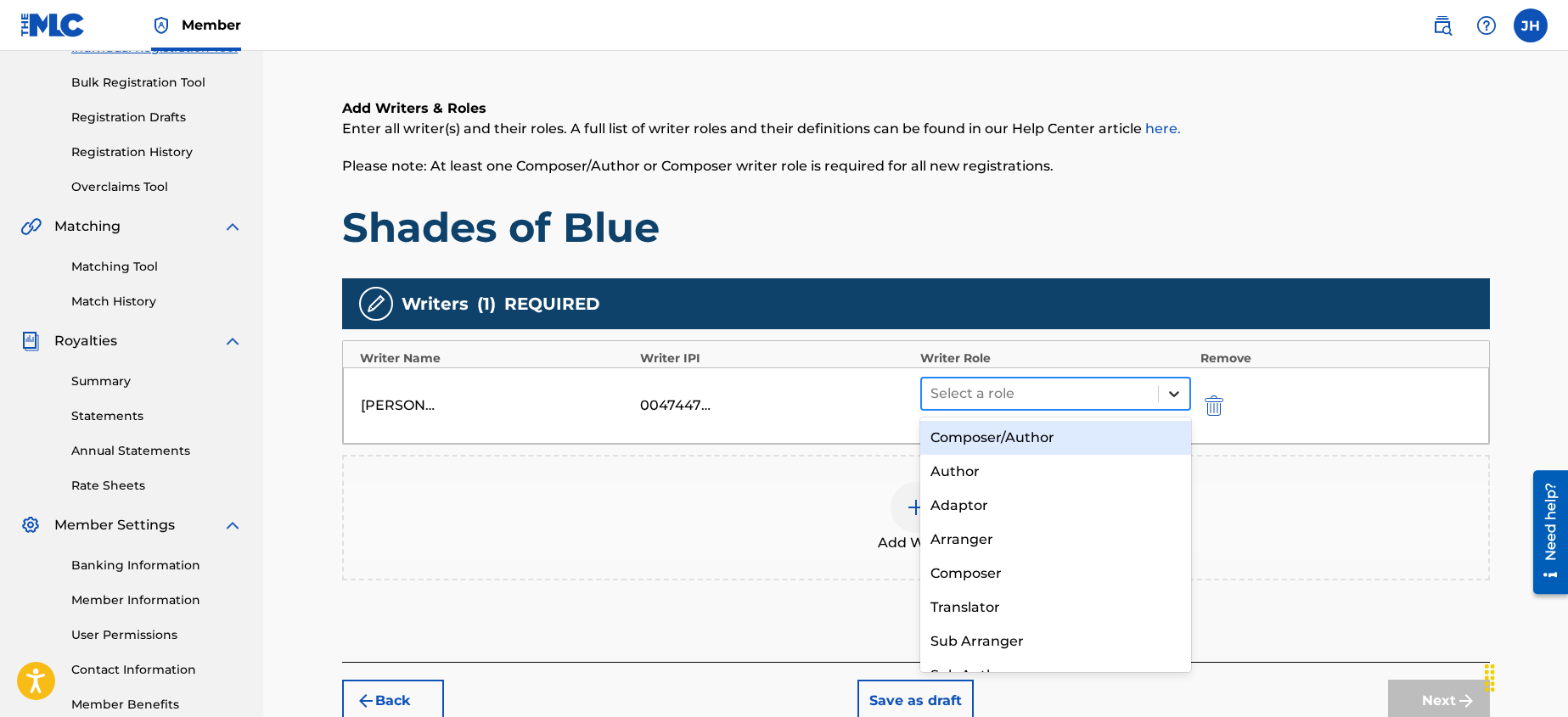
click at [1185, 398] on div at bounding box center [1174, 394] width 31 height 31
click at [1152, 433] on div "Composer/Author" at bounding box center [1056, 438] width 272 height 34
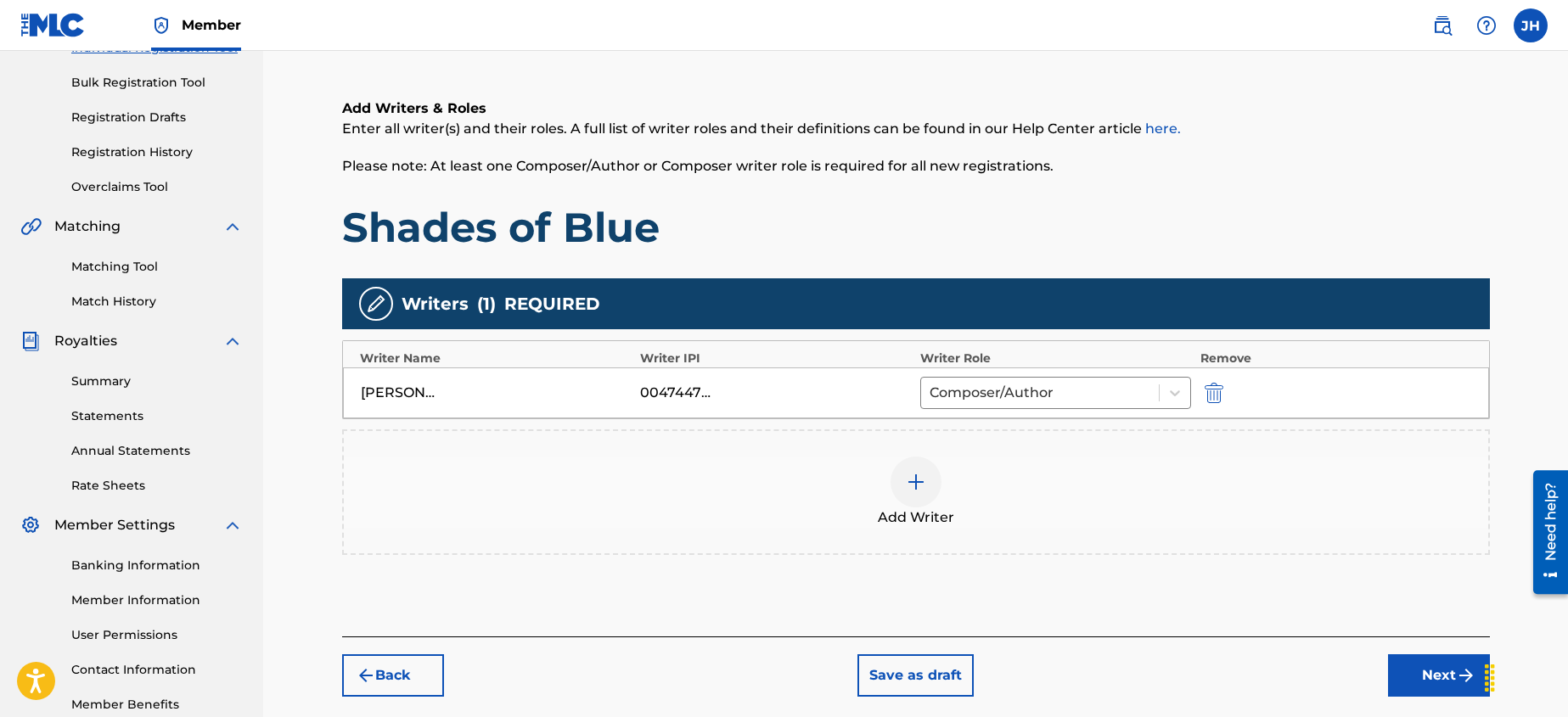
click at [1411, 667] on button "Next" at bounding box center [1438, 675] width 102 height 42
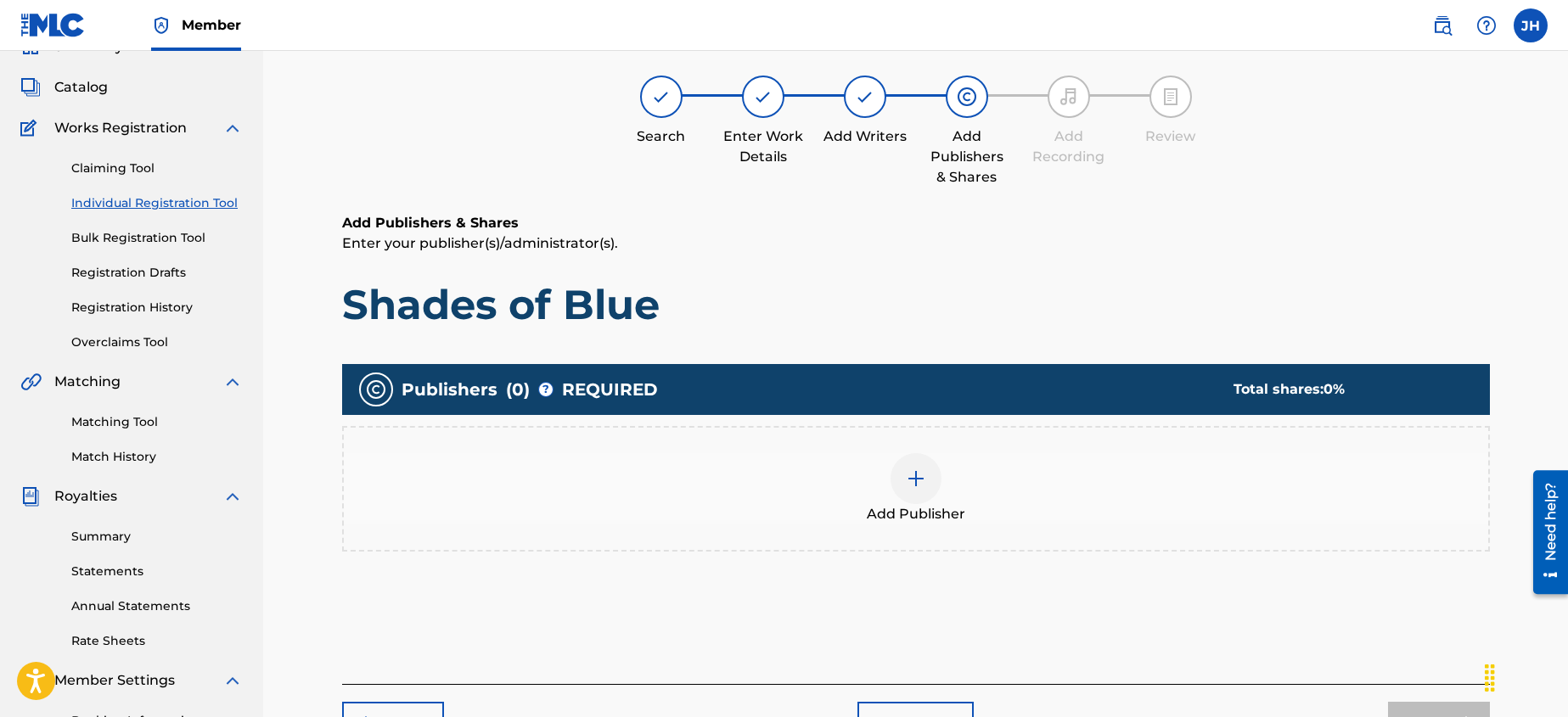
scroll to position [76, 0]
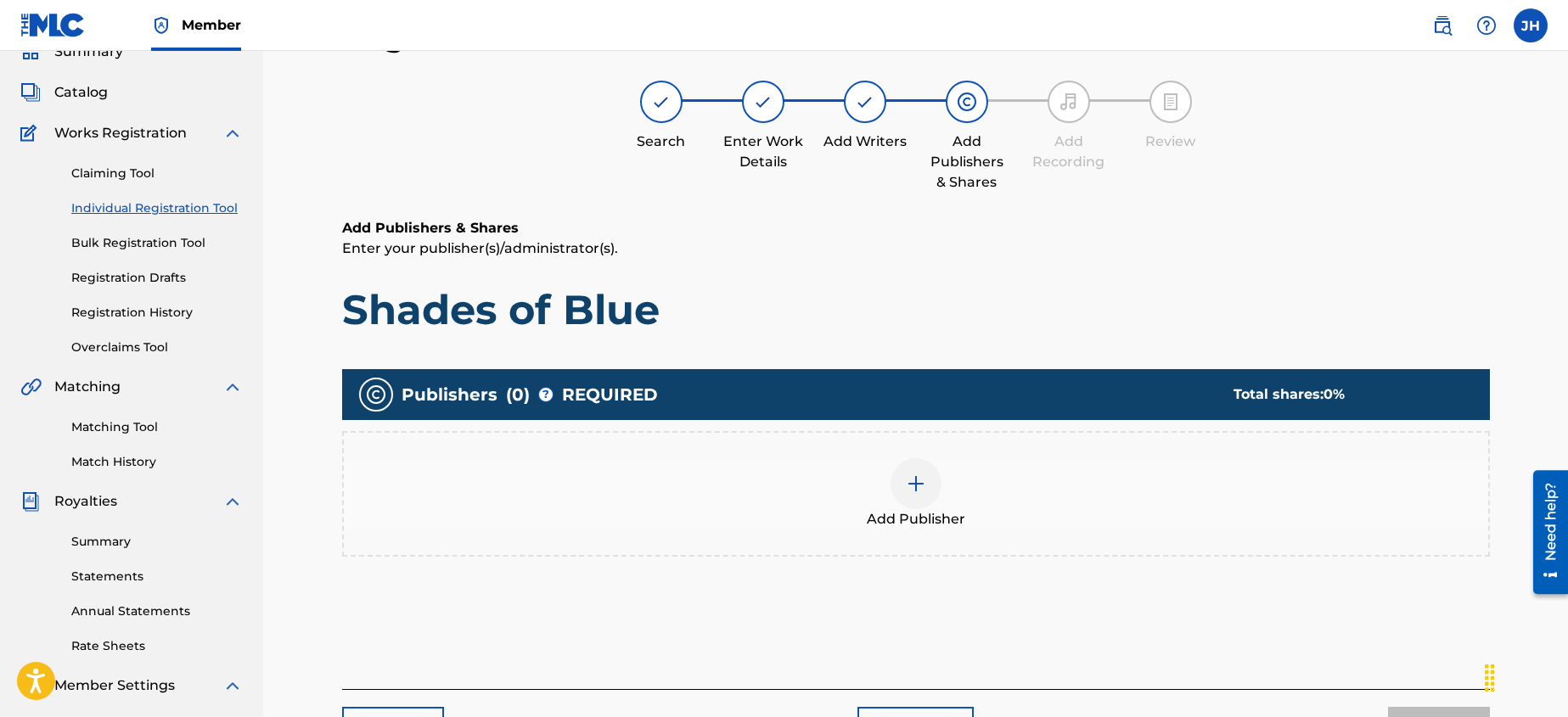
click at [925, 487] on div at bounding box center [915, 483] width 51 height 51
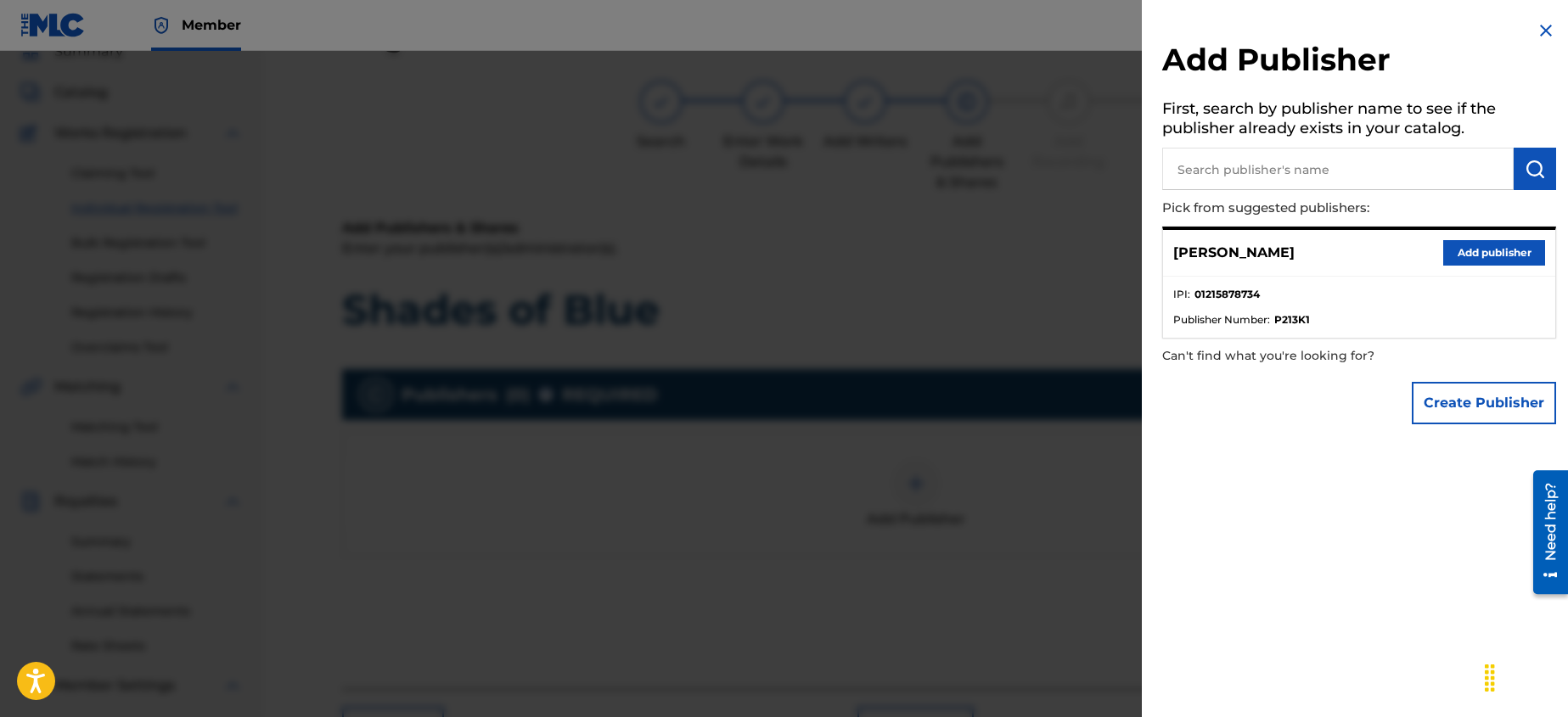
click at [1469, 251] on button "Add publisher" at bounding box center [1493, 253] width 102 height 26
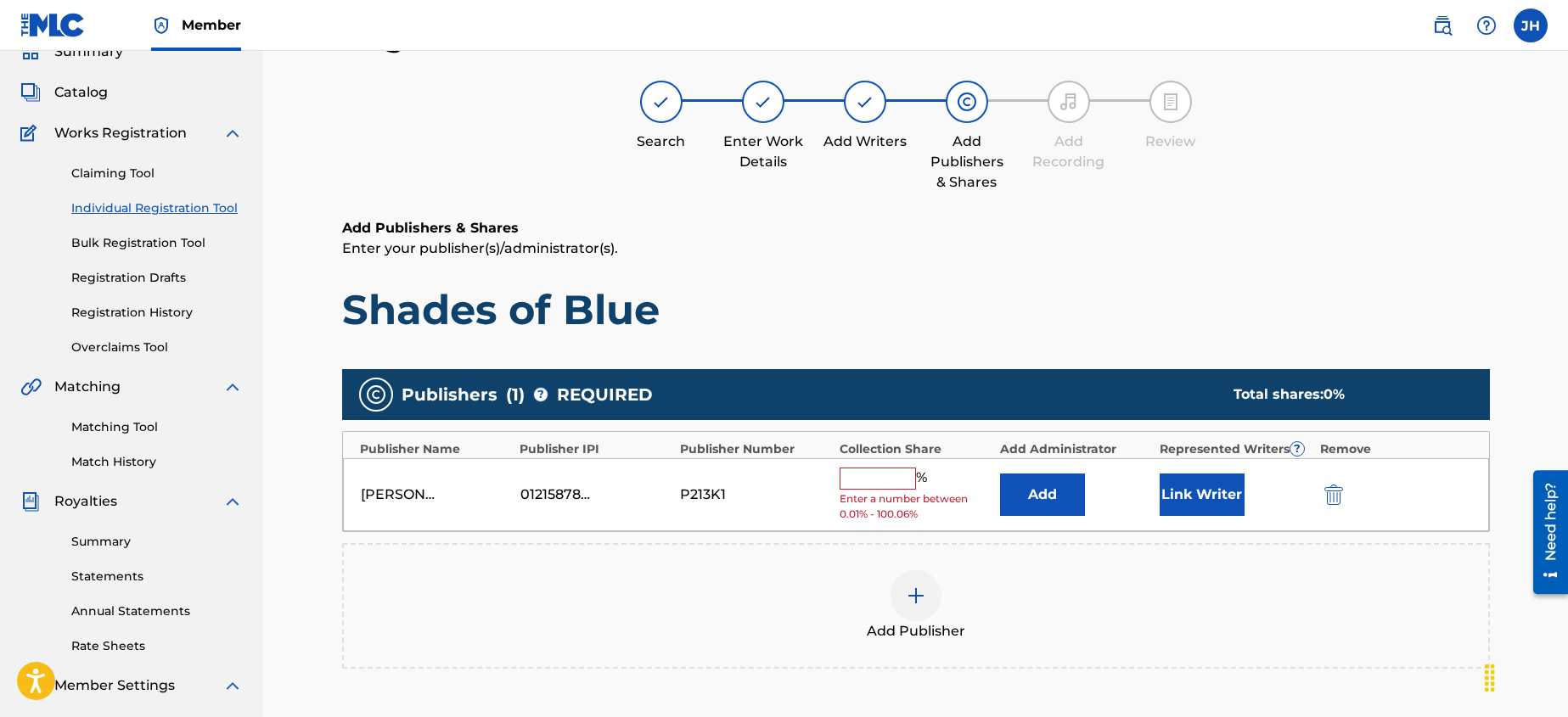
click at [900, 477] on input "text" at bounding box center [877, 478] width 76 height 22
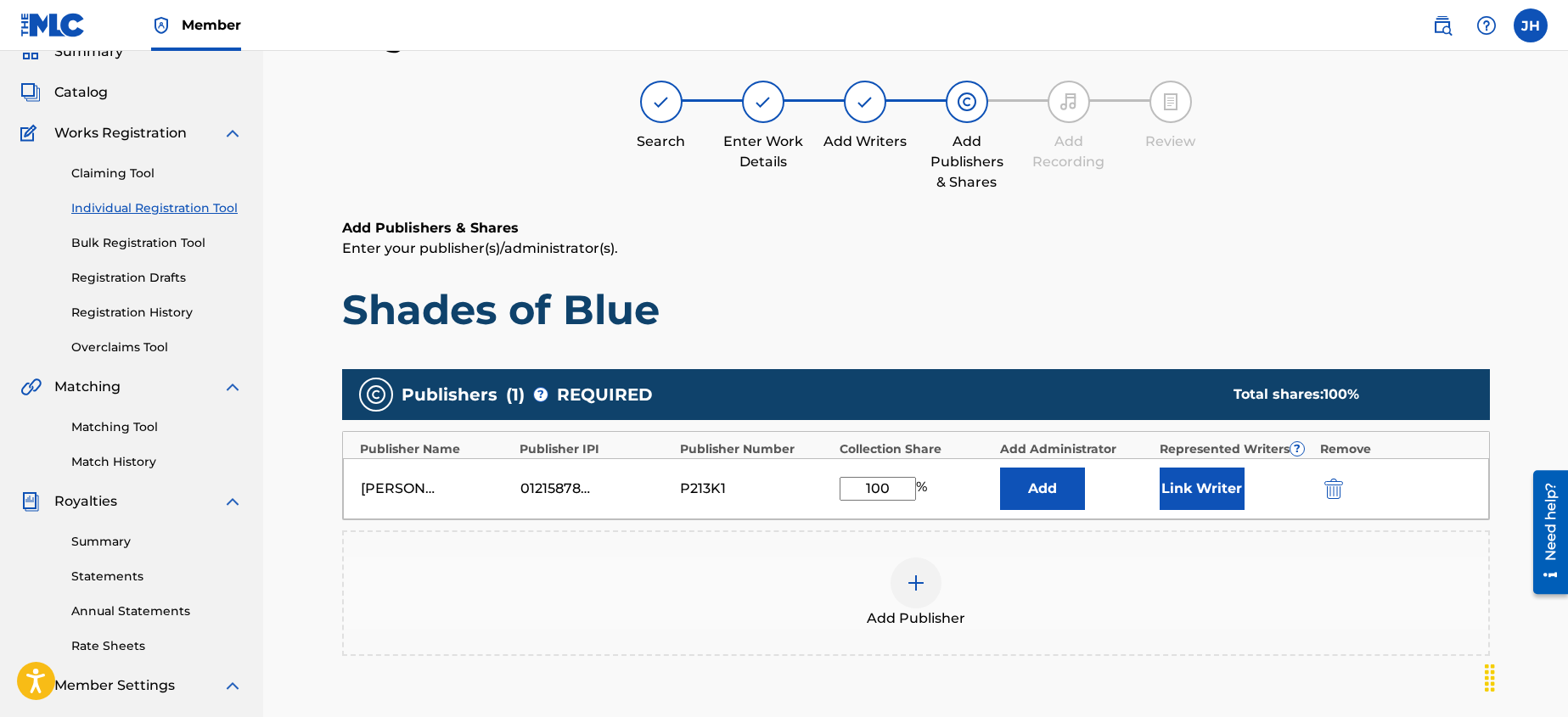
type input "100"
click at [1272, 538] on div "Add Publisher" at bounding box center [916, 592] width 1148 height 125
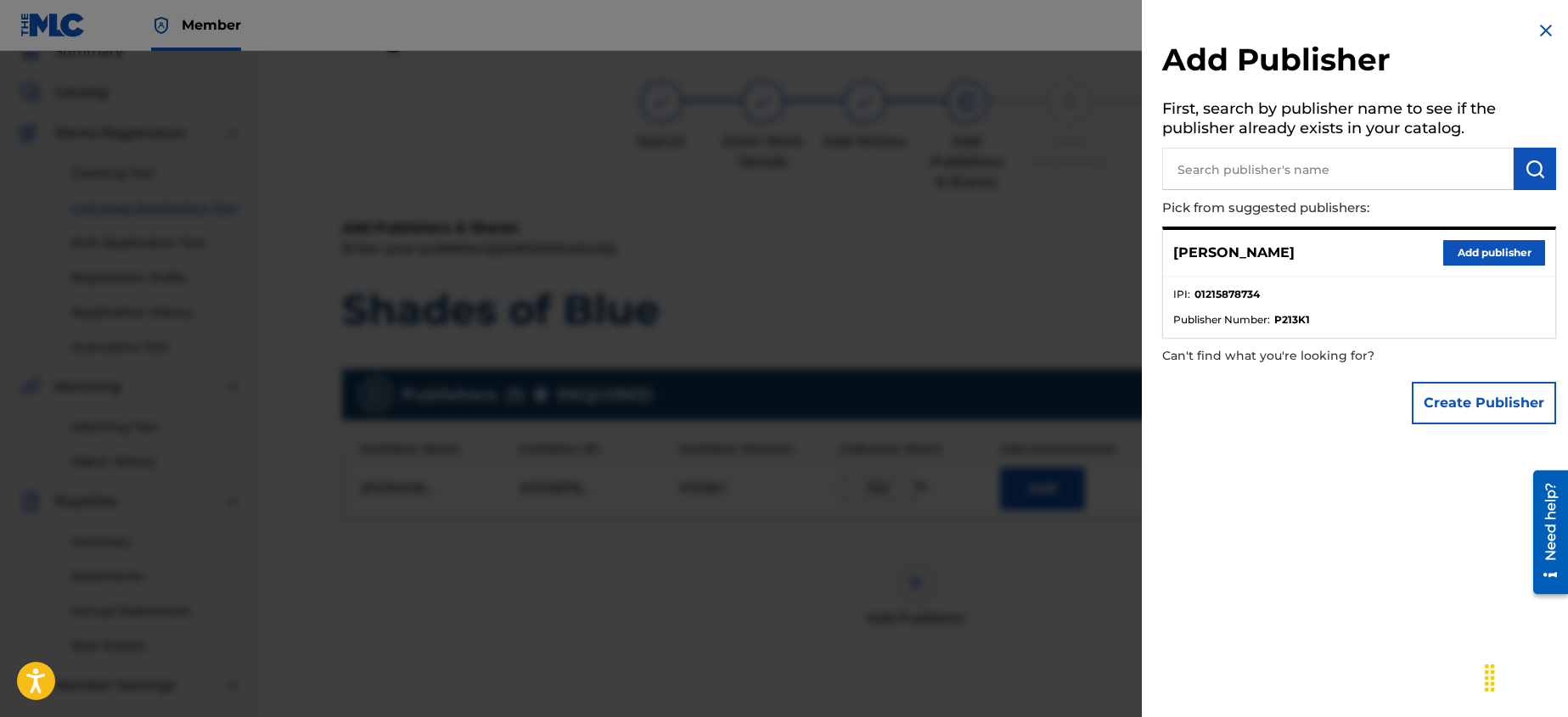
drag, startPoint x: 1553, startPoint y: 20, endPoint x: 1543, endPoint y: 24, distance: 10.8
click at [1548, 23] on div "Add Publisher First, search by publisher name to see if the publisher already e…" at bounding box center [1359, 358] width 435 height 717
click at [1543, 24] on img at bounding box center [1546, 31] width 21 height 21
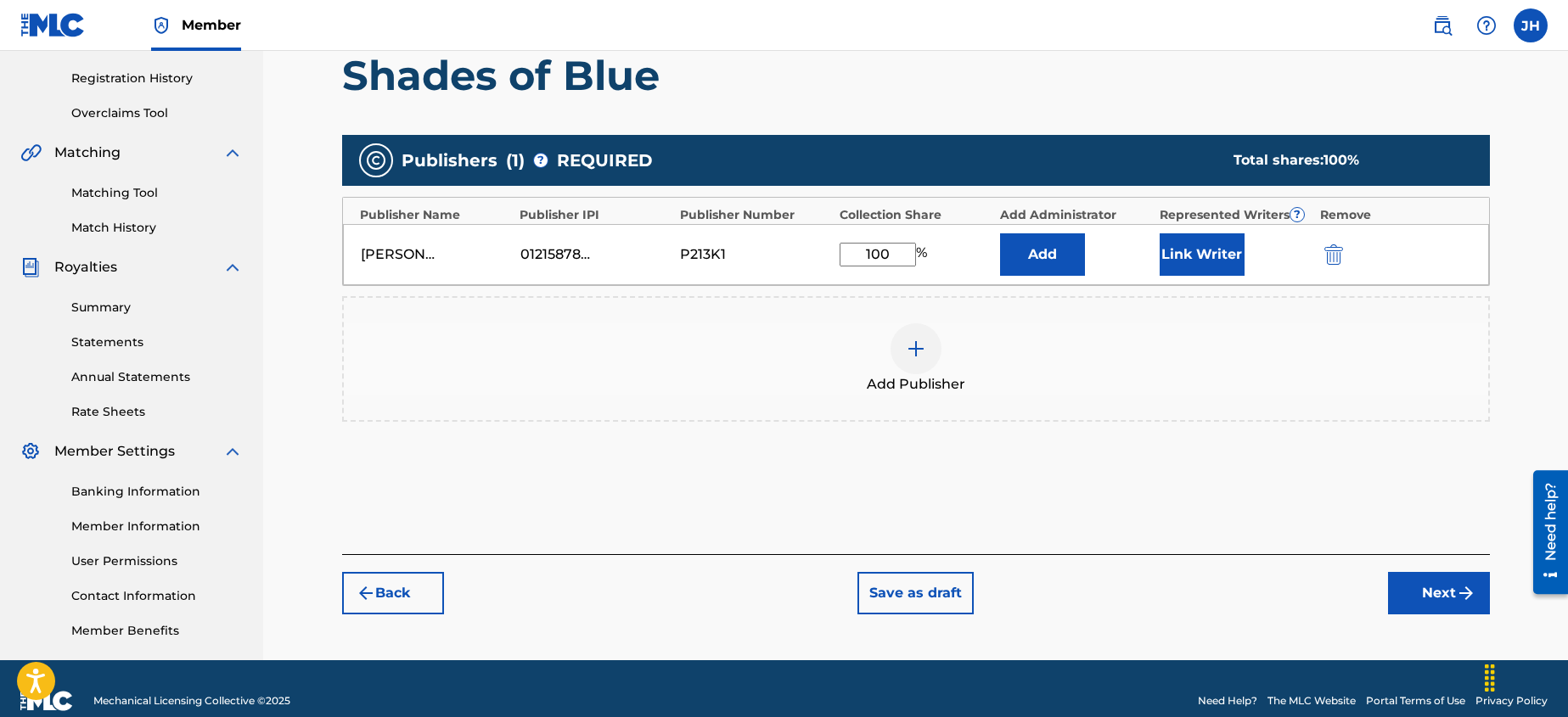
scroll to position [335, 0]
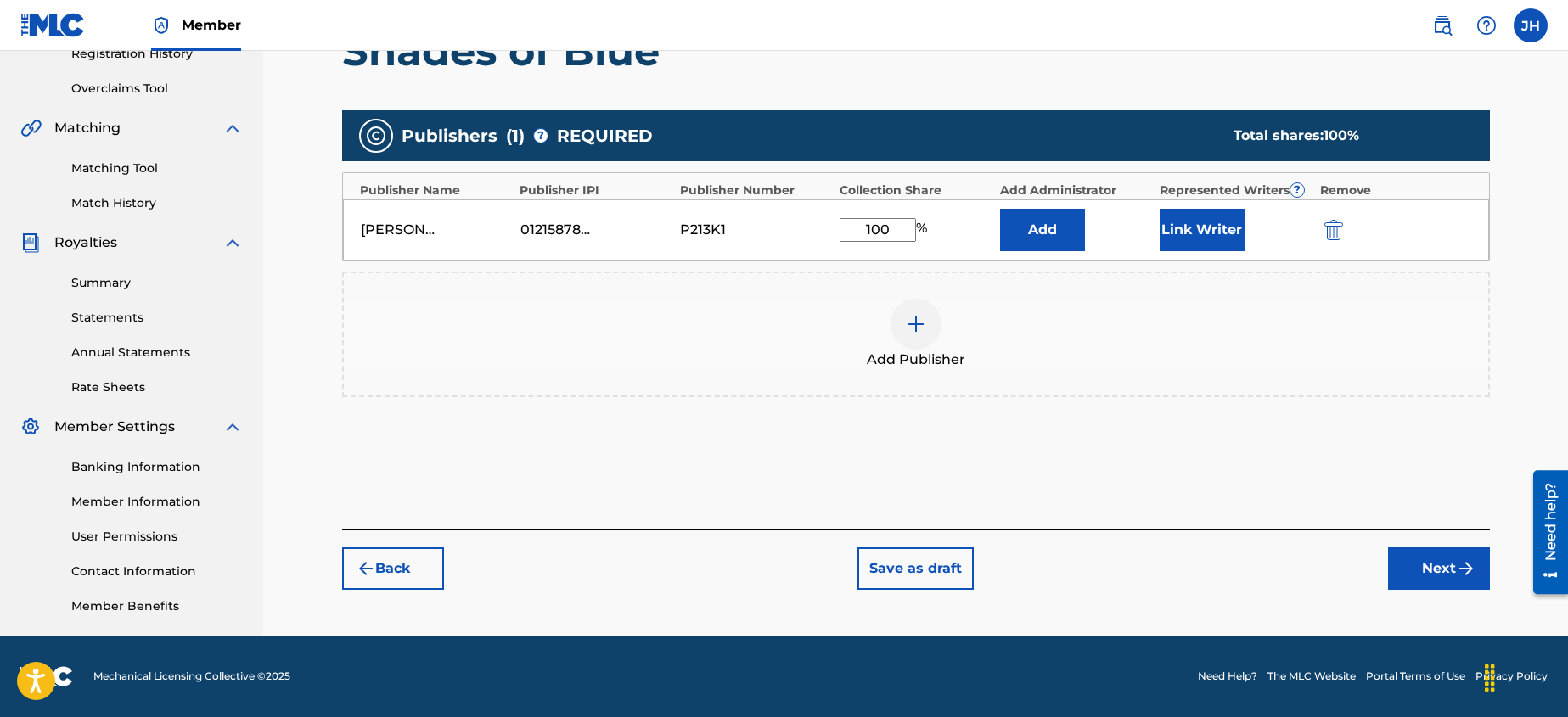
click at [1441, 566] on button "Next" at bounding box center [1438, 568] width 102 height 42
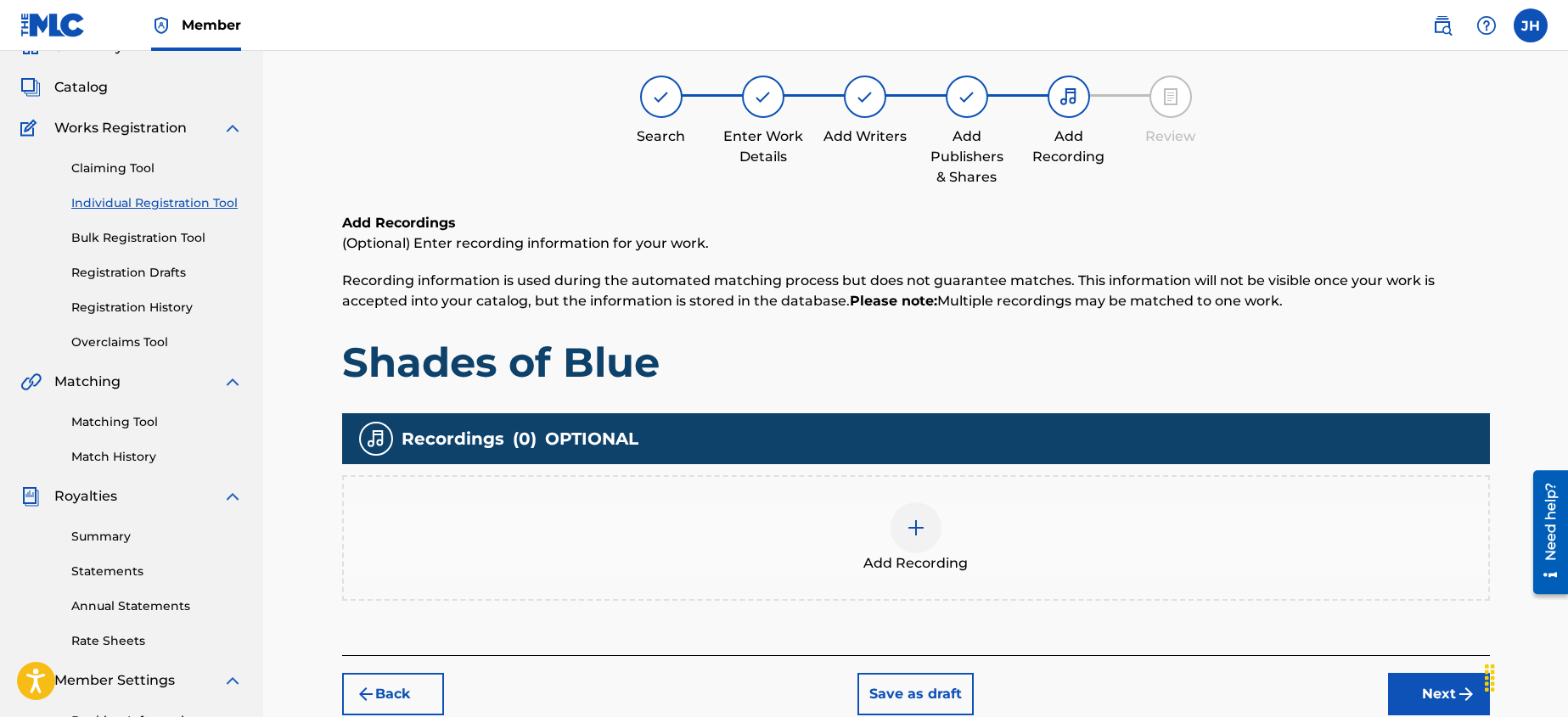
scroll to position [76, 0]
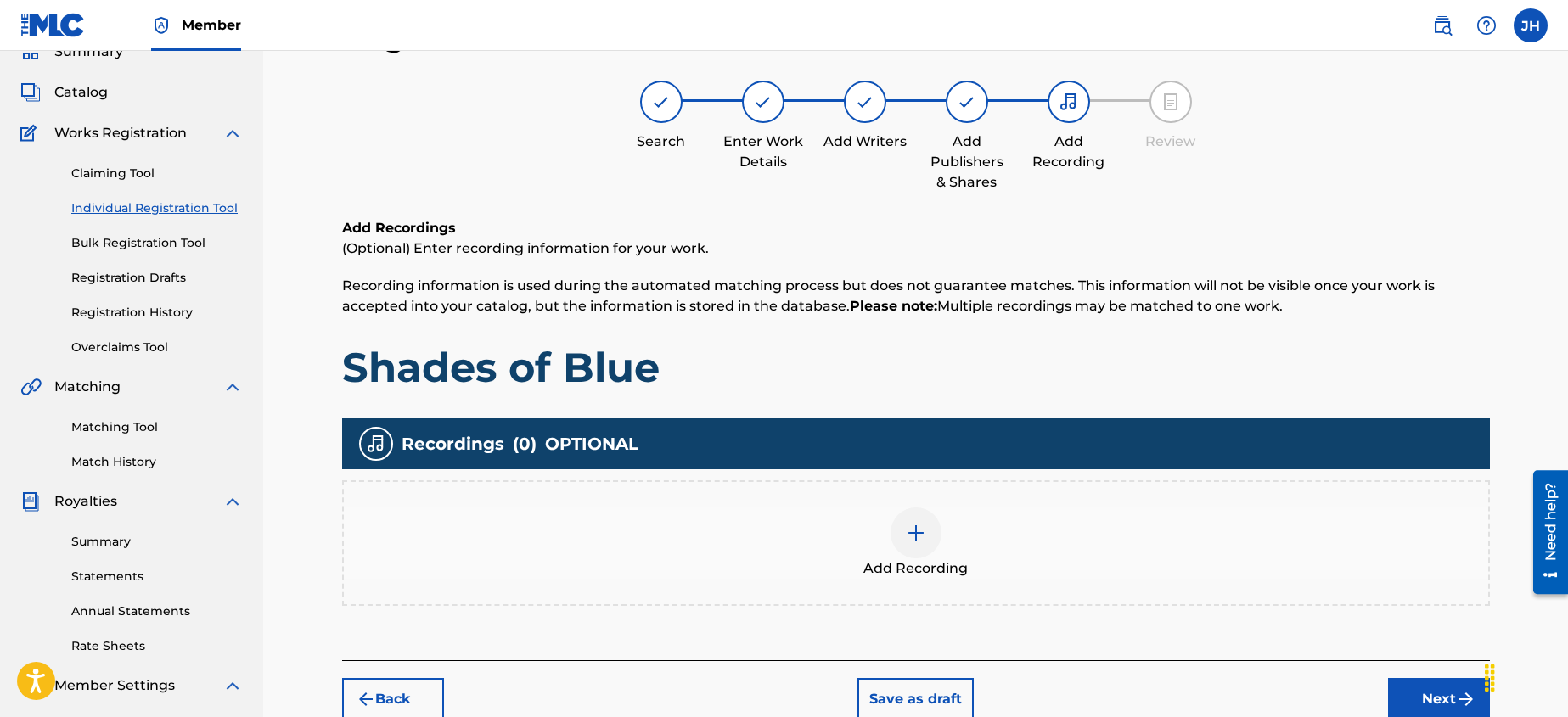
click at [946, 550] on div "Add Recording" at bounding box center [916, 543] width 1144 height 71
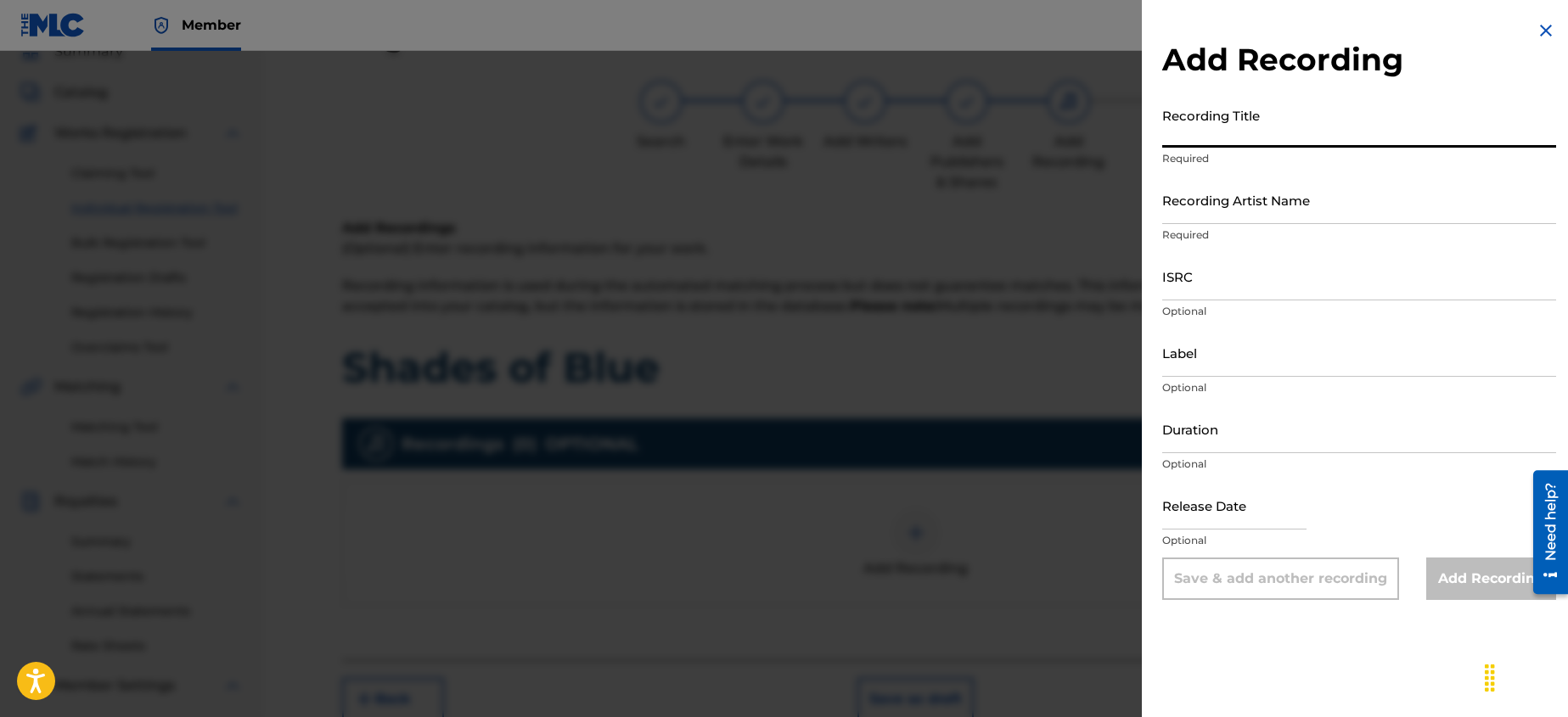
click at [1260, 138] on input "Recording Title" at bounding box center [1358, 124] width 394 height 48
type input "Shades of Bluye"
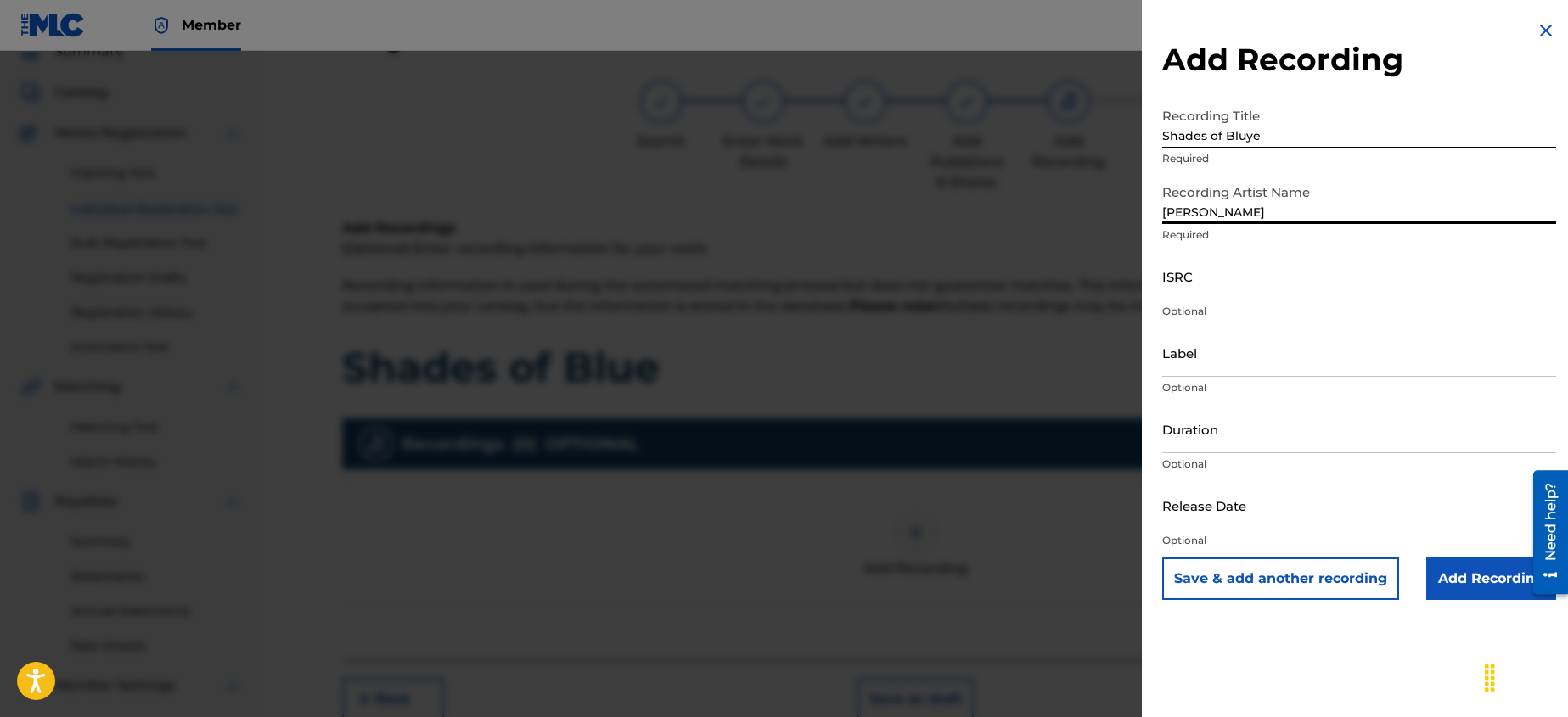
type input "[PERSON_NAME]"
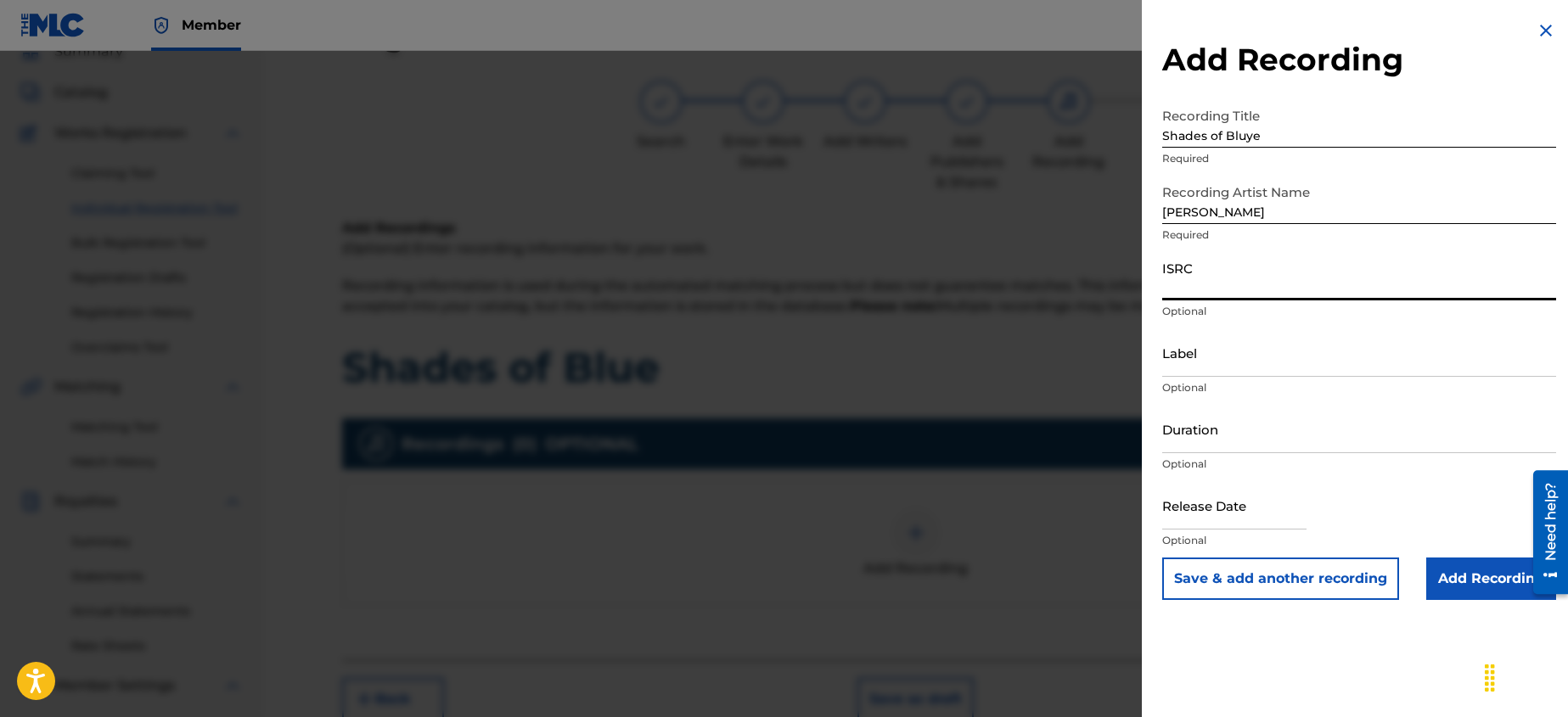
paste input "QZXRS2300005"
type input "QZXRS2300005"
click at [1216, 373] on input "Label" at bounding box center [1358, 352] width 394 height 48
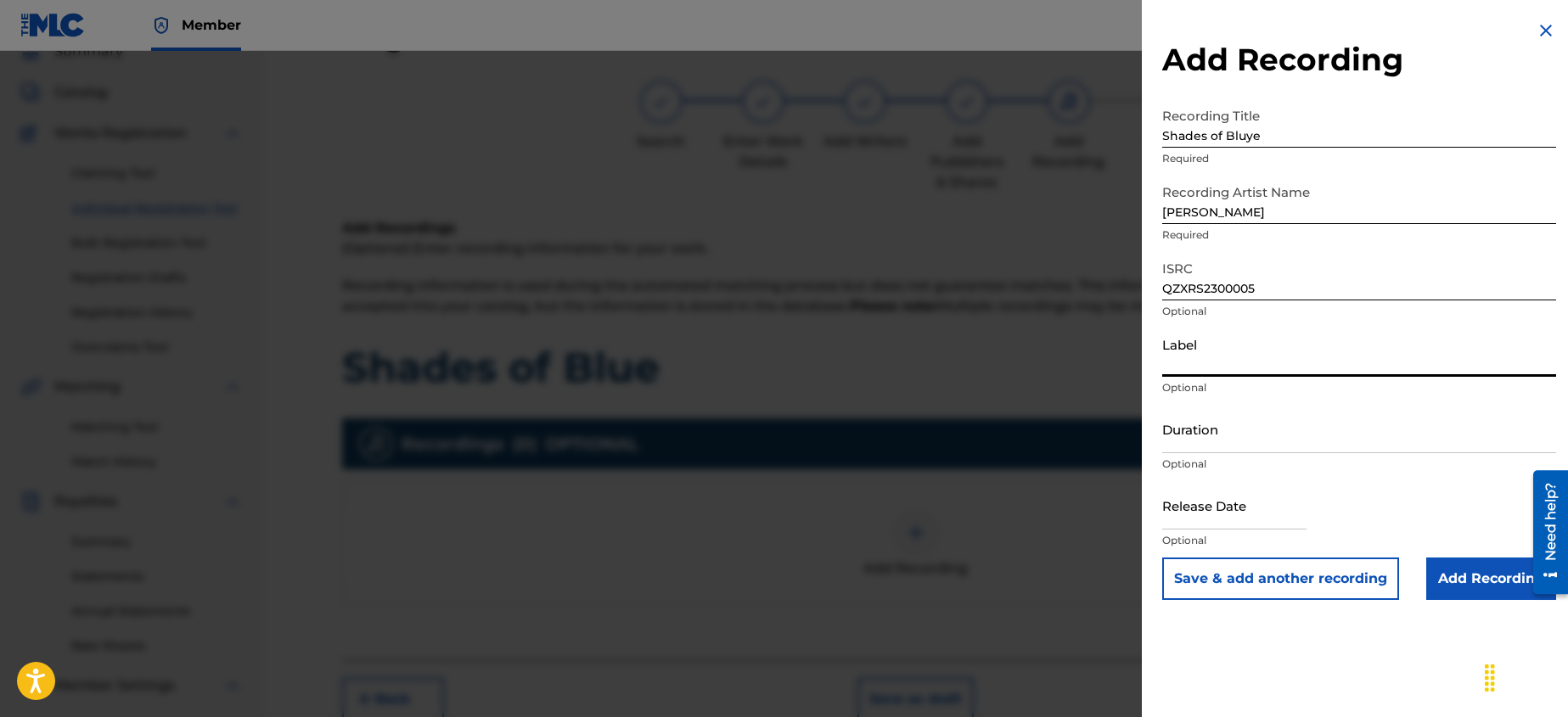
type input "Independent"
click at [1269, 452] on input "Duration" at bounding box center [1358, 428] width 394 height 48
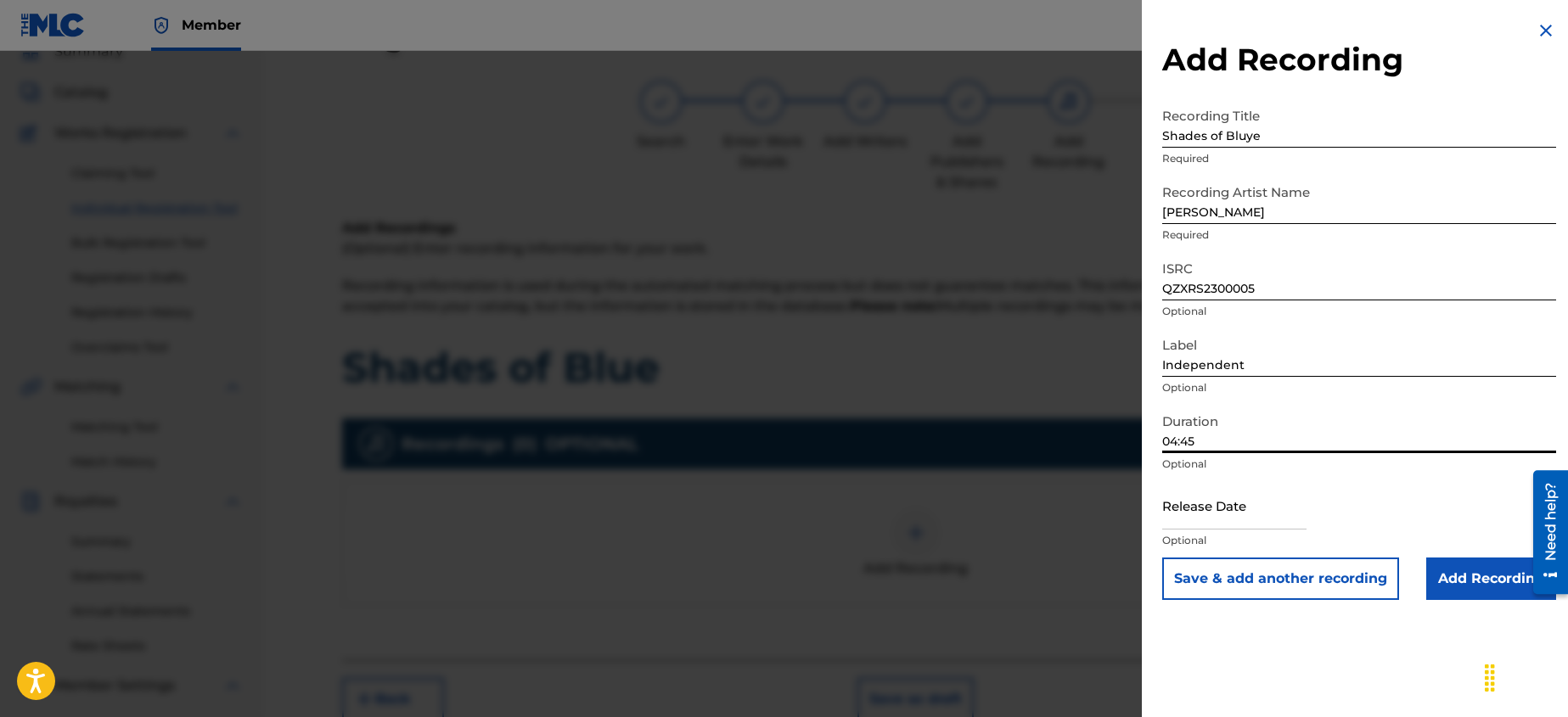
scroll to position [76, 0]
type input "04:45"
select select "7"
select select "2025"
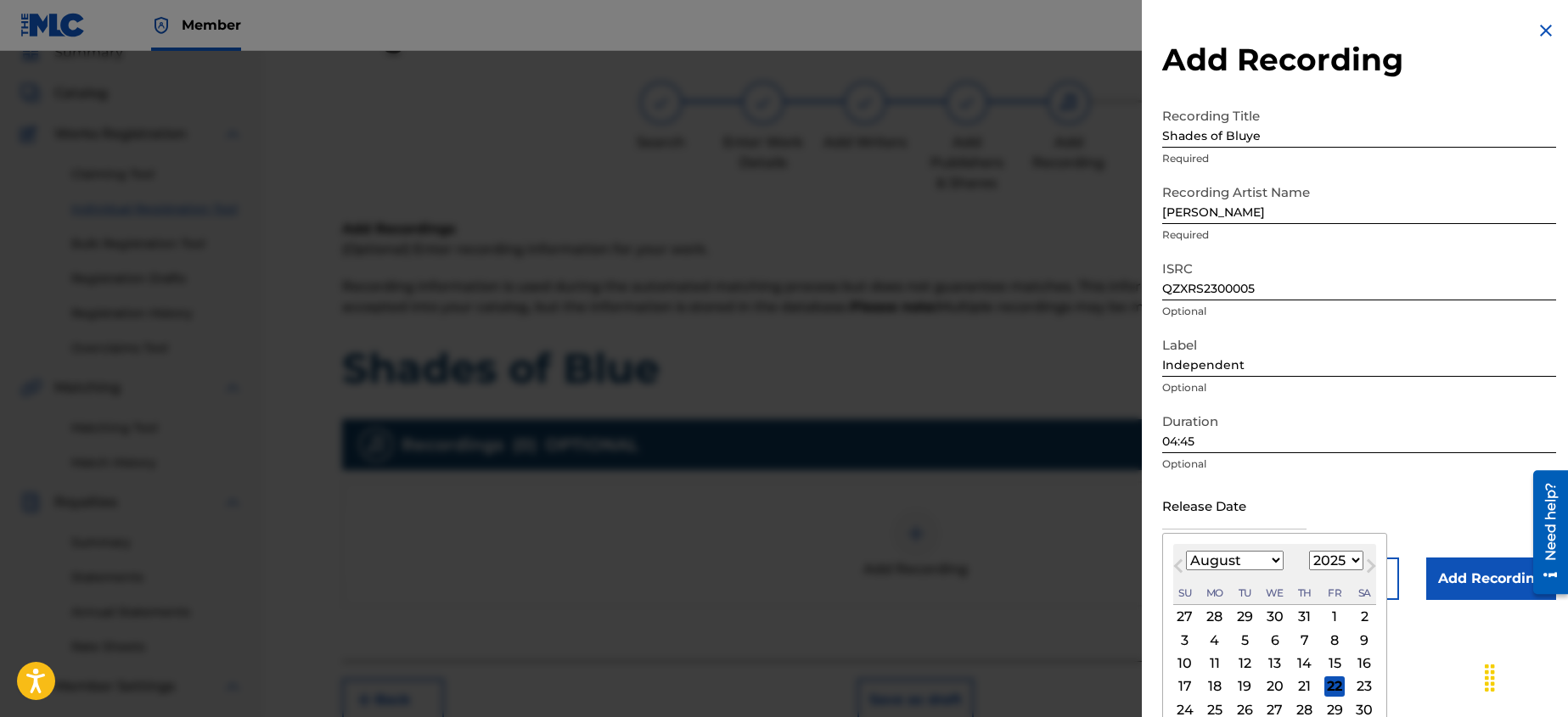
click at [1183, 523] on input "text" at bounding box center [1234, 505] width 144 height 48
click at [1275, 566] on select "January February March April May June July August September October November De…" at bounding box center [1235, 560] width 98 height 20
click at [1186, 550] on select "January February March April May June July August September October November De…" at bounding box center [1235, 560] width 98 height 20
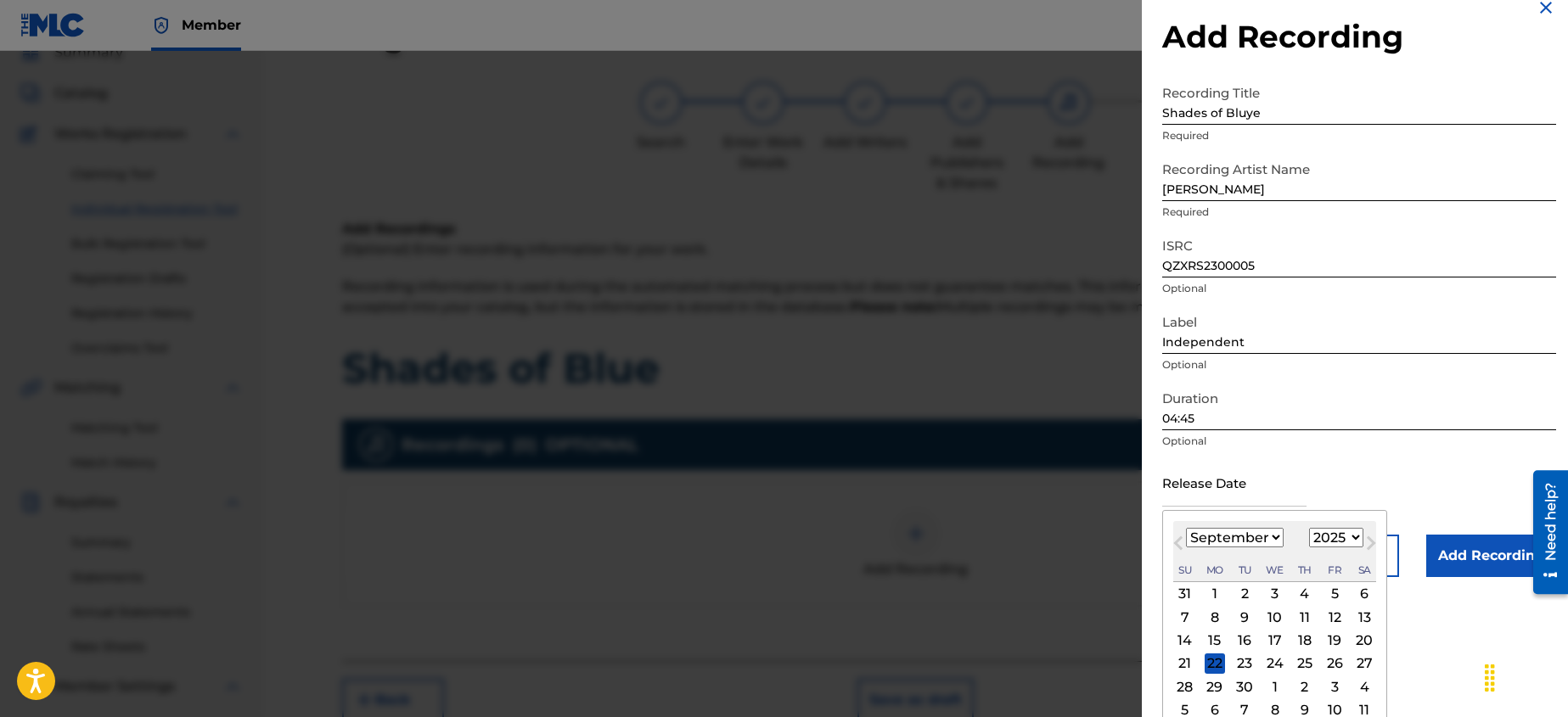
scroll to position [38, 0]
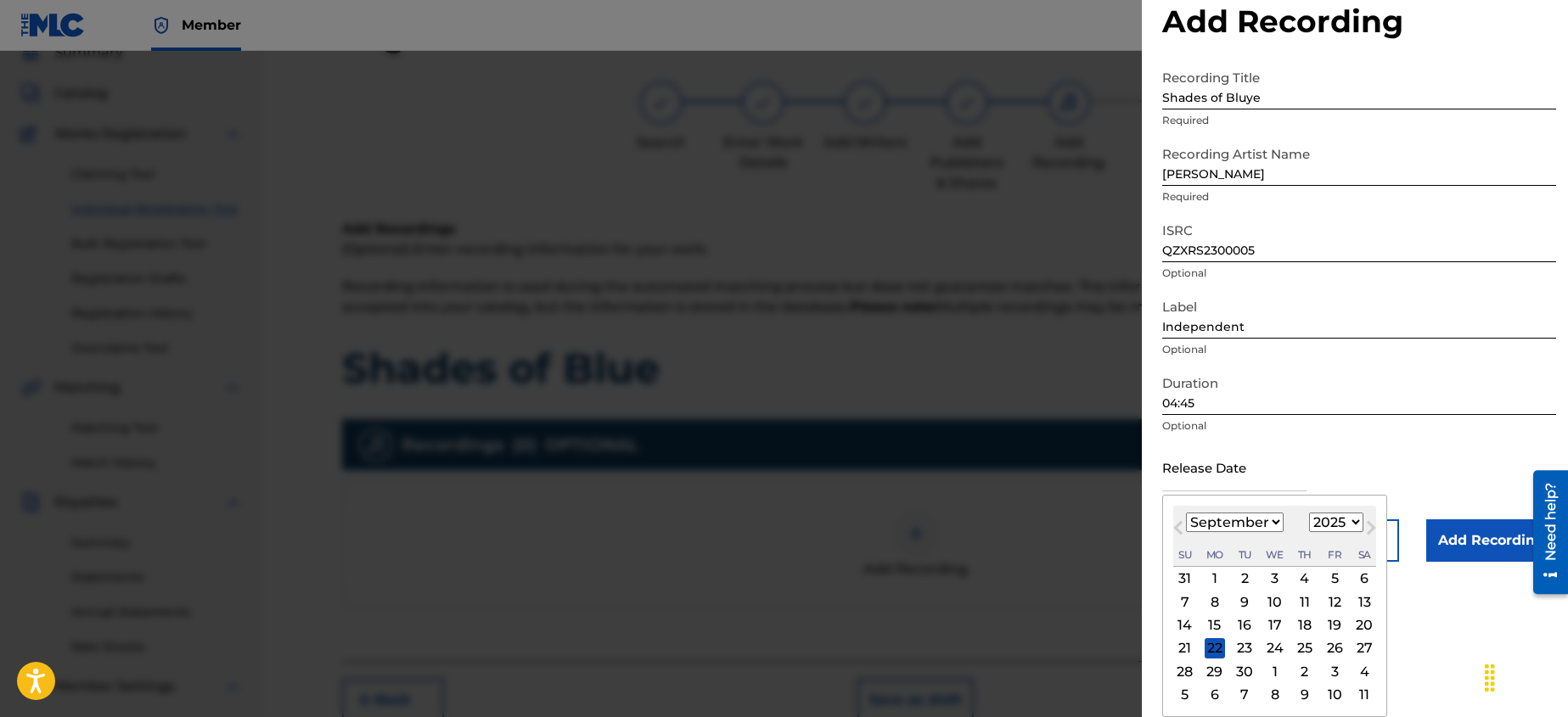
click at [1271, 526] on select "January February March April May June July August September October November De…" at bounding box center [1235, 522] width 98 height 20
select select "7"
click at [1186, 513] on select "January February March April May June July August September October November De…" at bounding box center [1235, 522] width 98 height 20
click at [1332, 669] on div "29" at bounding box center [1334, 671] width 21 height 21
type input "[DATE]"
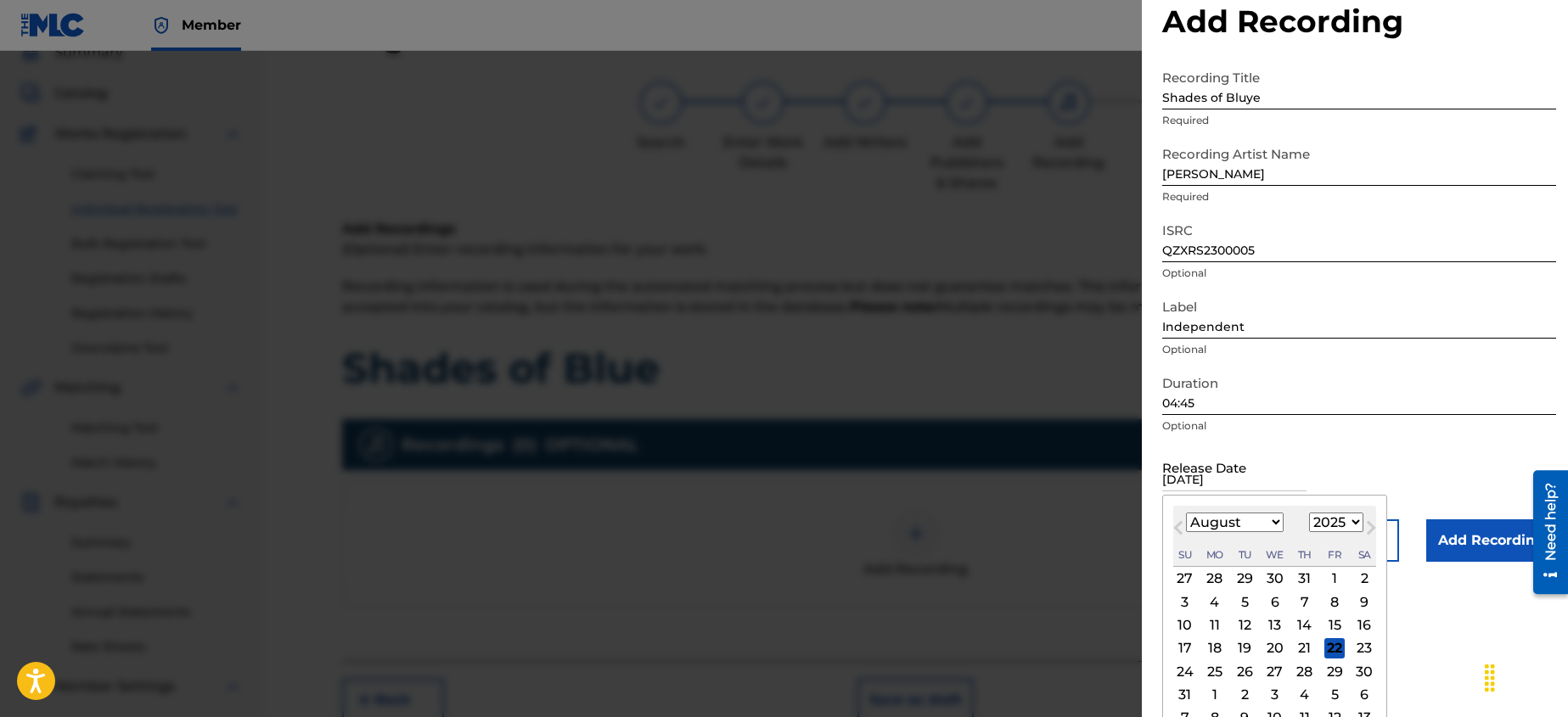
scroll to position [0, 0]
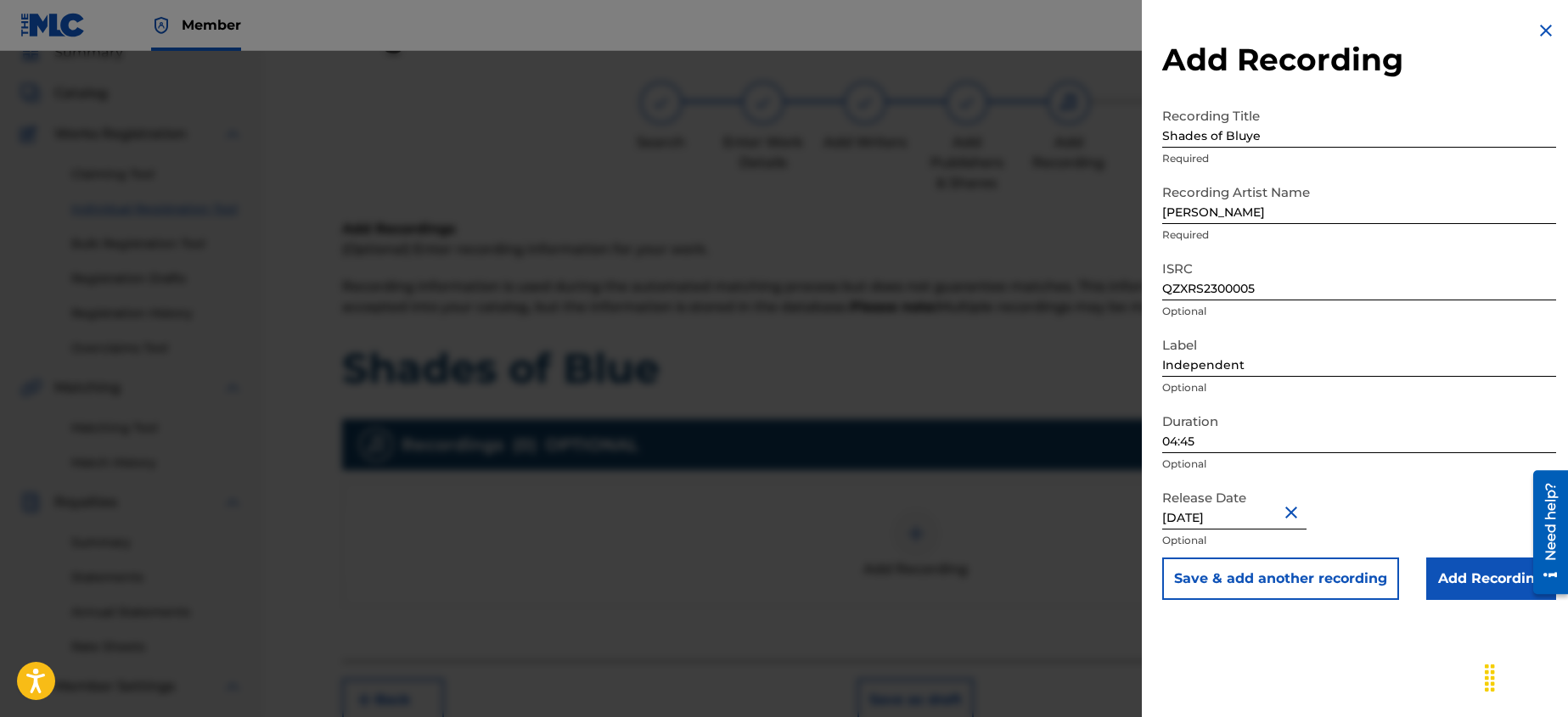
click at [1454, 585] on input "Add Recording" at bounding box center [1491, 578] width 130 height 42
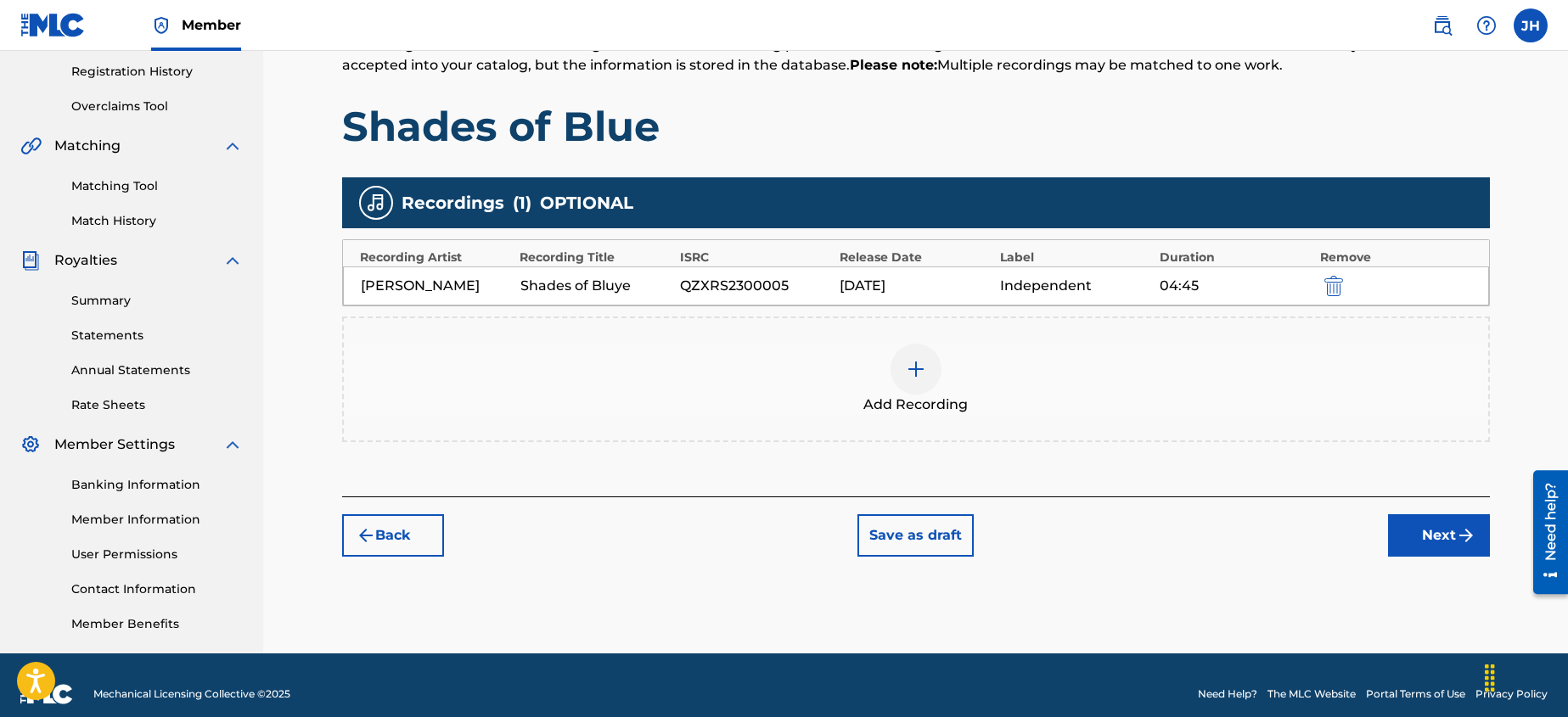
scroll to position [335, 0]
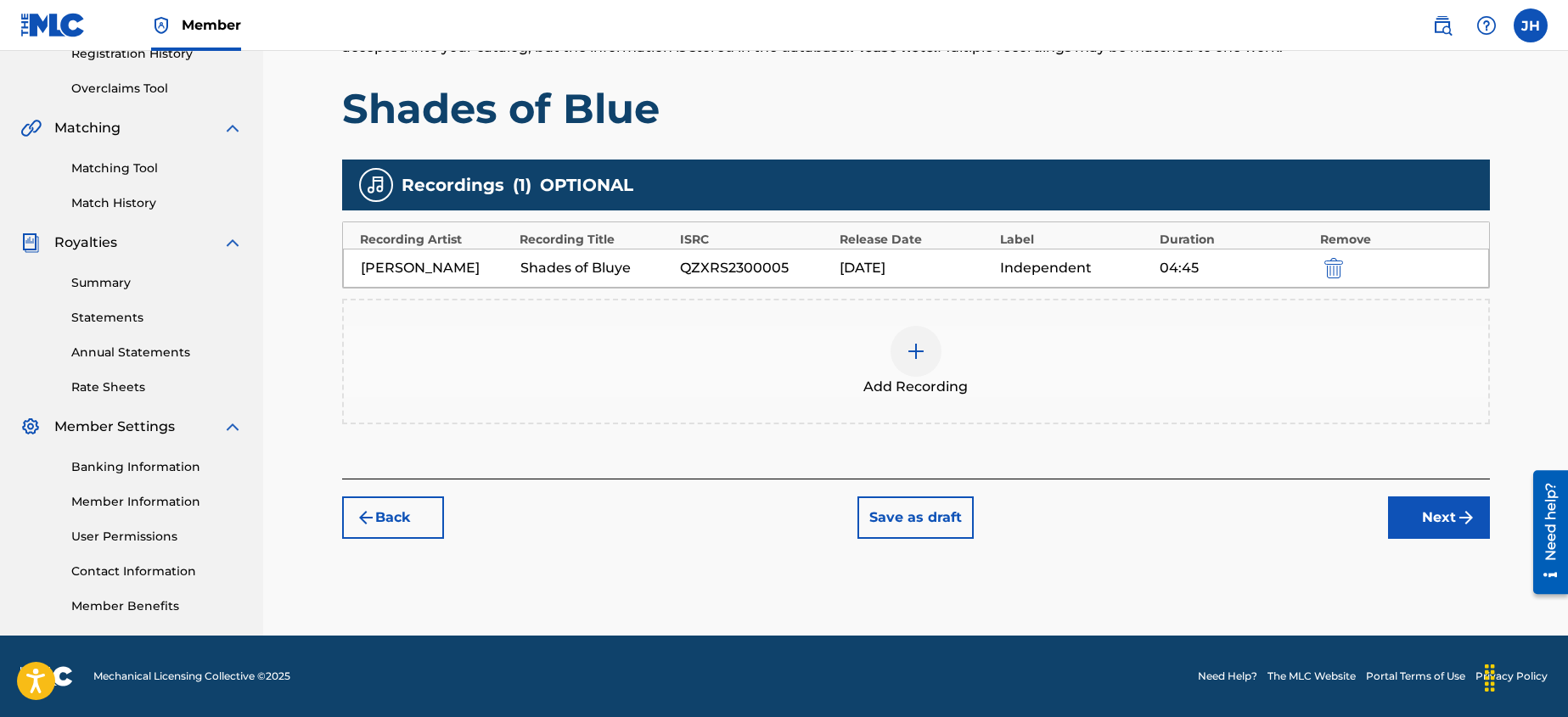
click at [1417, 526] on button "Next" at bounding box center [1438, 517] width 102 height 42
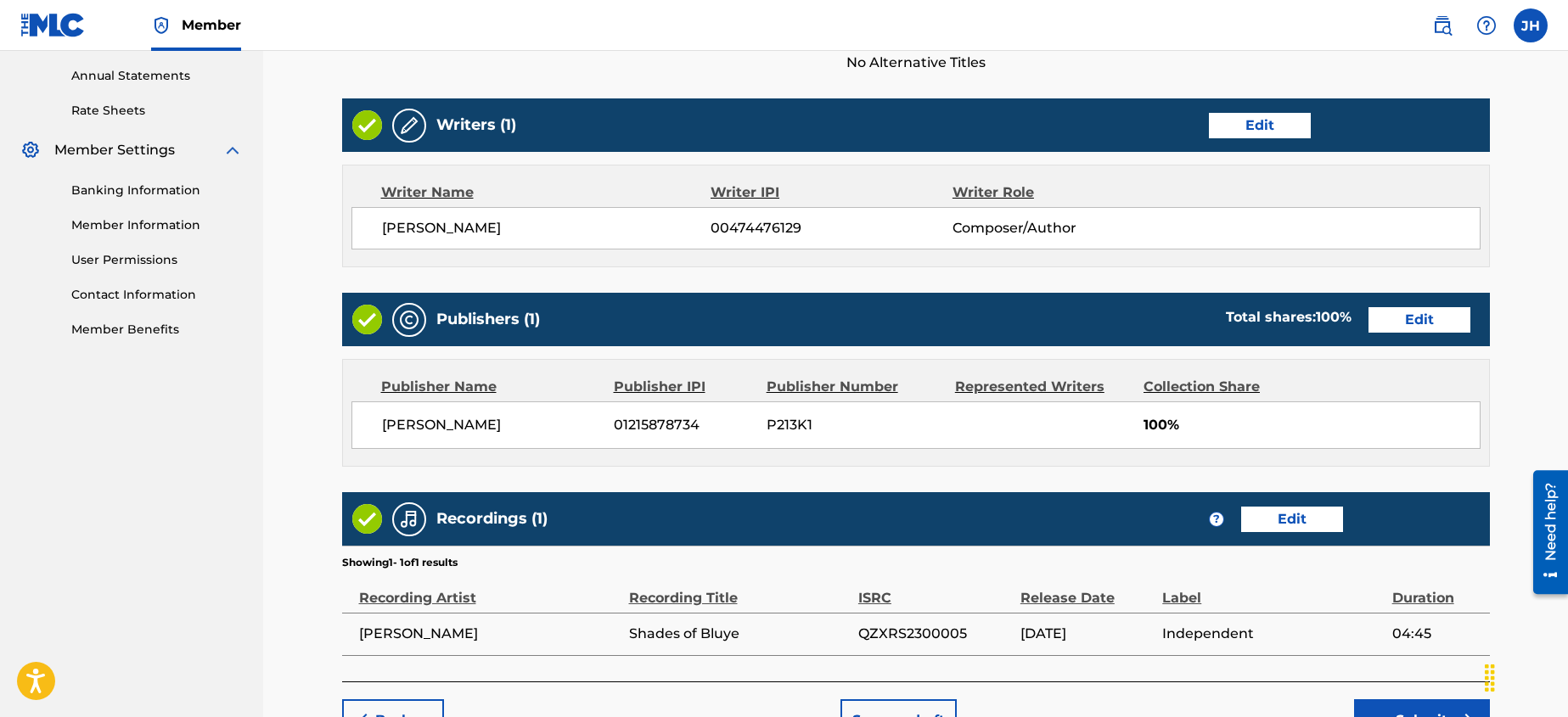
scroll to position [716, 0]
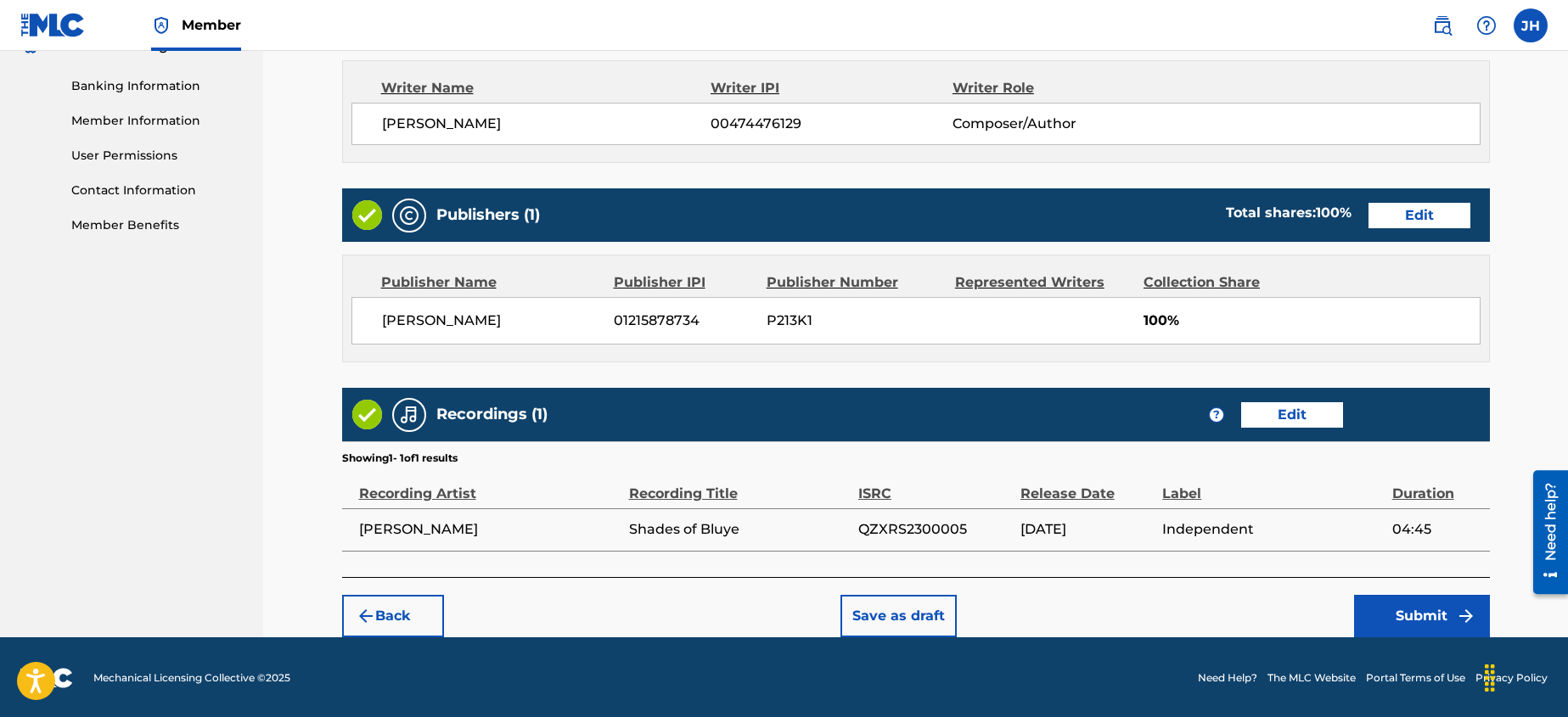
click at [1413, 618] on button "Submit" at bounding box center [1422, 616] width 136 height 42
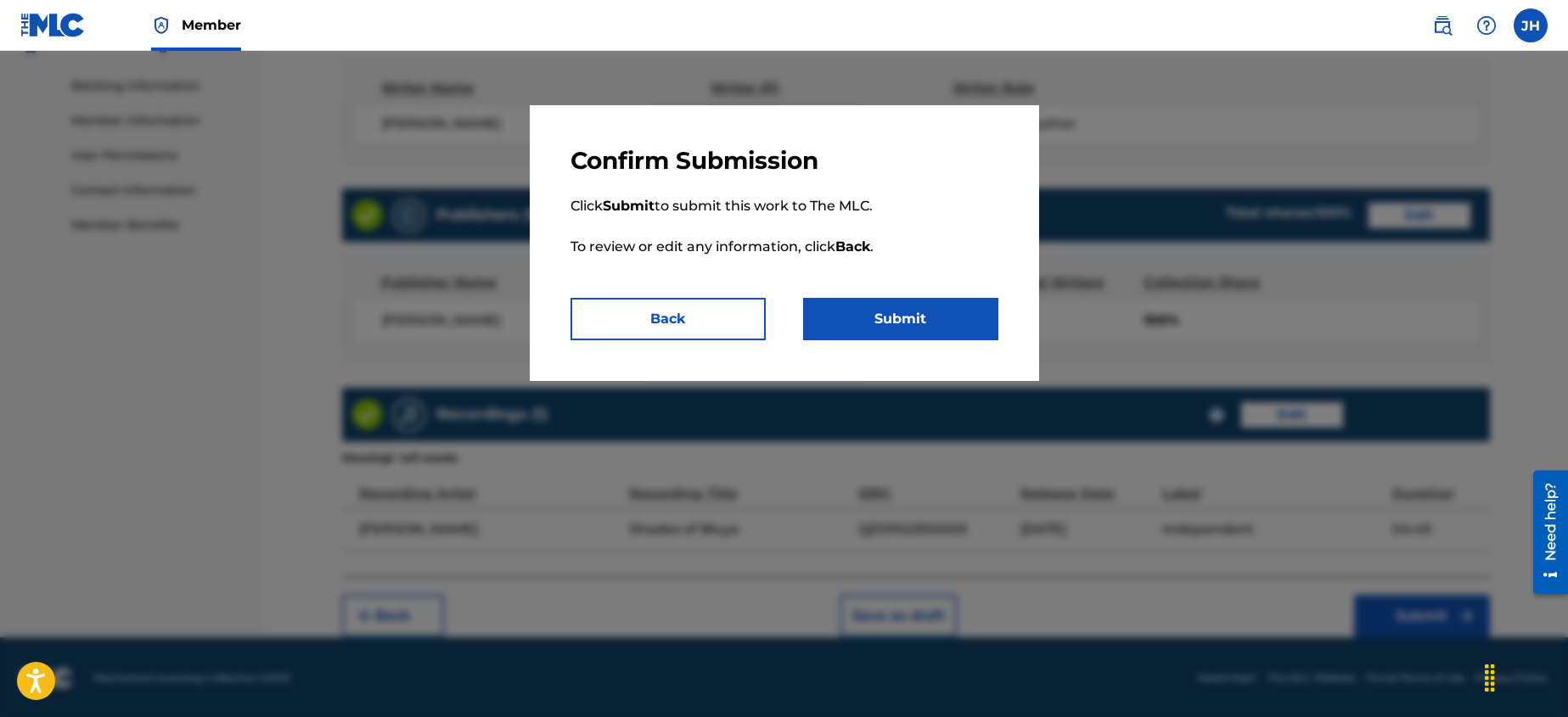
click at [923, 317] on button "Submit" at bounding box center [900, 319] width 195 height 42
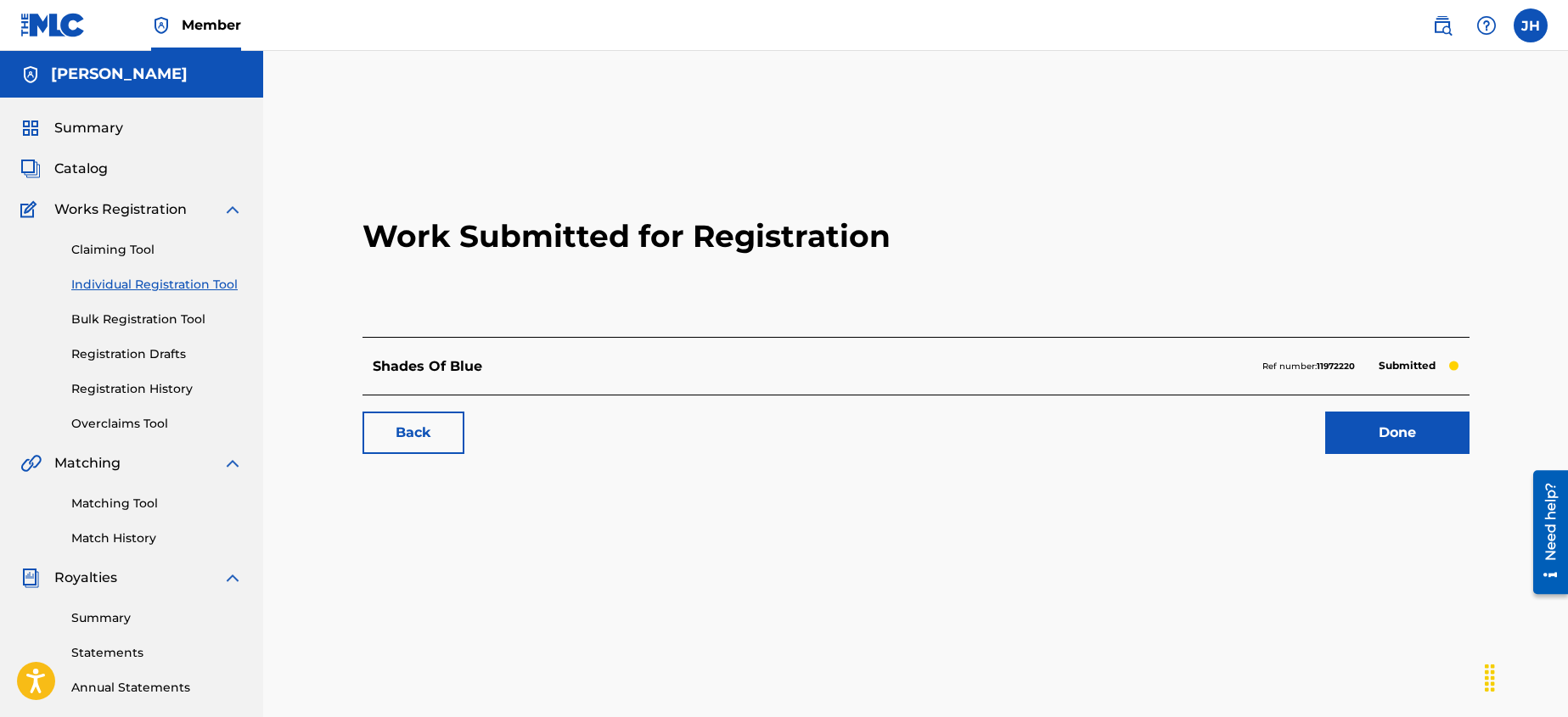
click at [1354, 435] on link "Done" at bounding box center [1397, 432] width 144 height 42
